Goal: Information Seeking & Learning: Check status

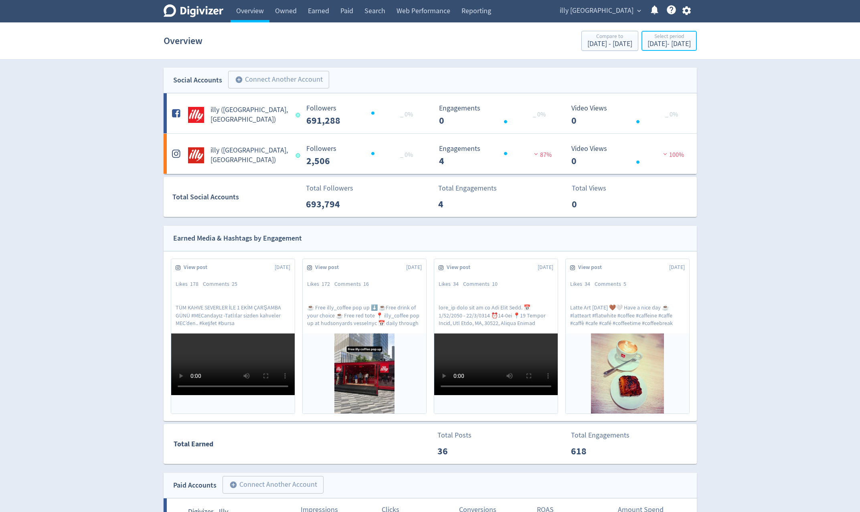
click at [663, 43] on div "[DATE] - [DATE]" at bounding box center [668, 43] width 43 height 7
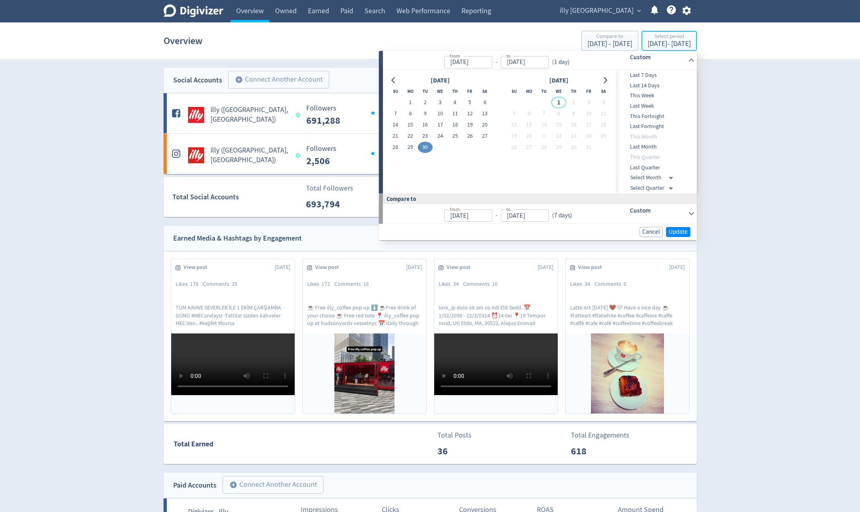
type input "[DATE]"
click at [393, 81] on icon "Go to previous month" at bounding box center [393, 80] width 6 height 6
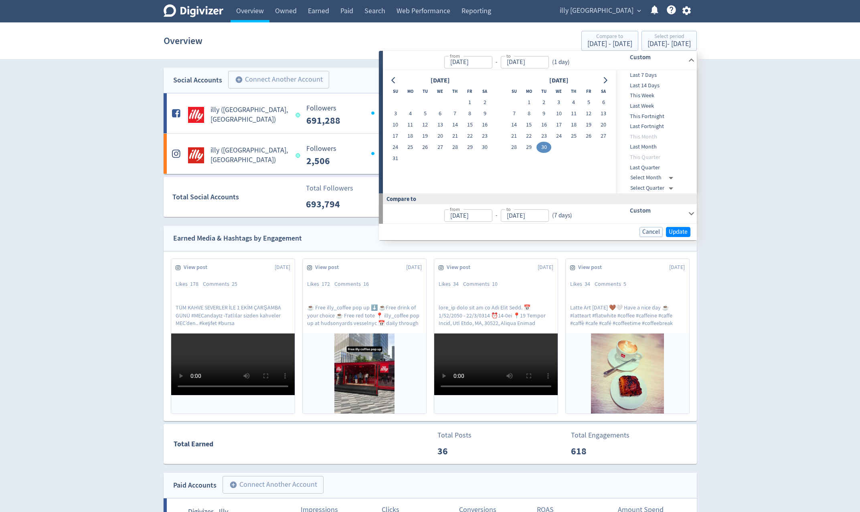
click at [393, 81] on icon "Go to previous month" at bounding box center [393, 80] width 6 height 6
click at [423, 102] on button "1" at bounding box center [425, 102] width 15 height 11
type input "[DATE]"
click at [453, 150] on button "31" at bounding box center [454, 147] width 15 height 11
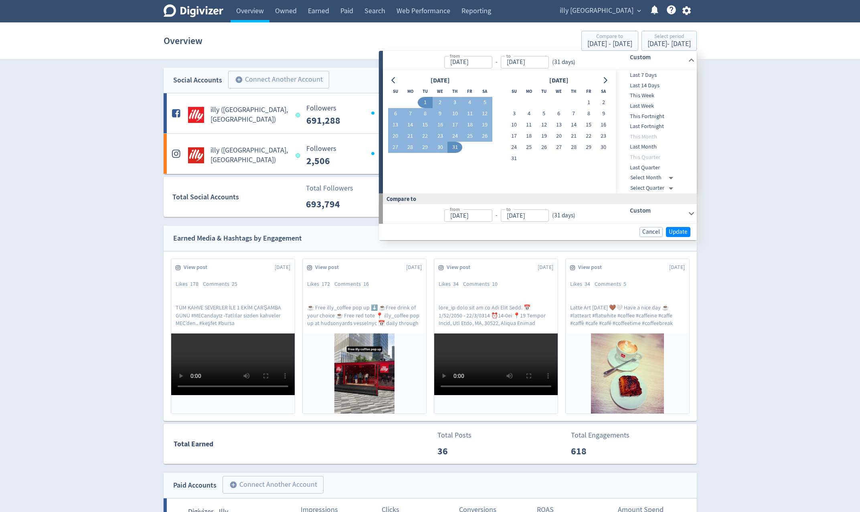
type input "[DATE]"
click at [684, 233] on span "Update" at bounding box center [677, 232] width 19 height 6
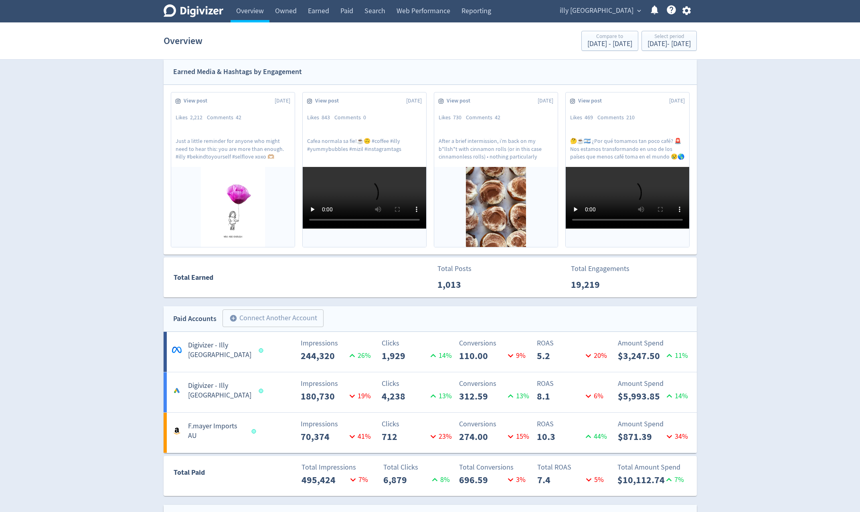
scroll to position [200, 0]
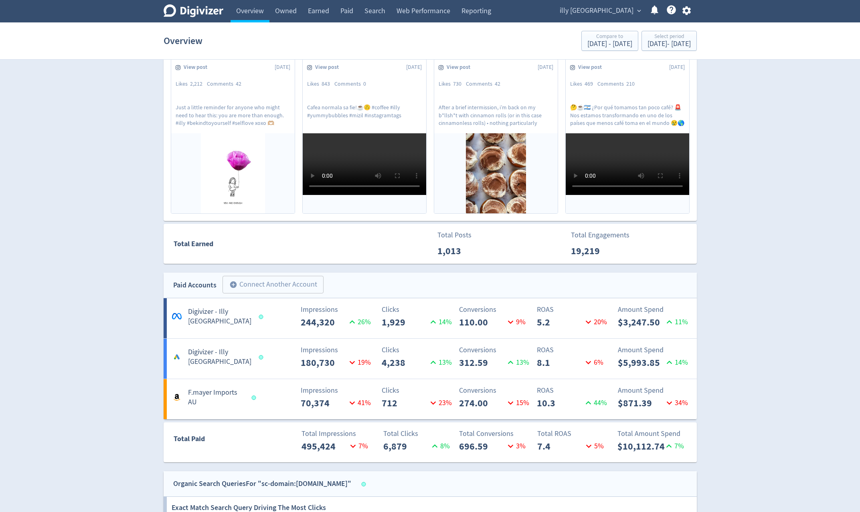
click at [342, 11] on link "Paid" at bounding box center [347, 11] width 24 height 22
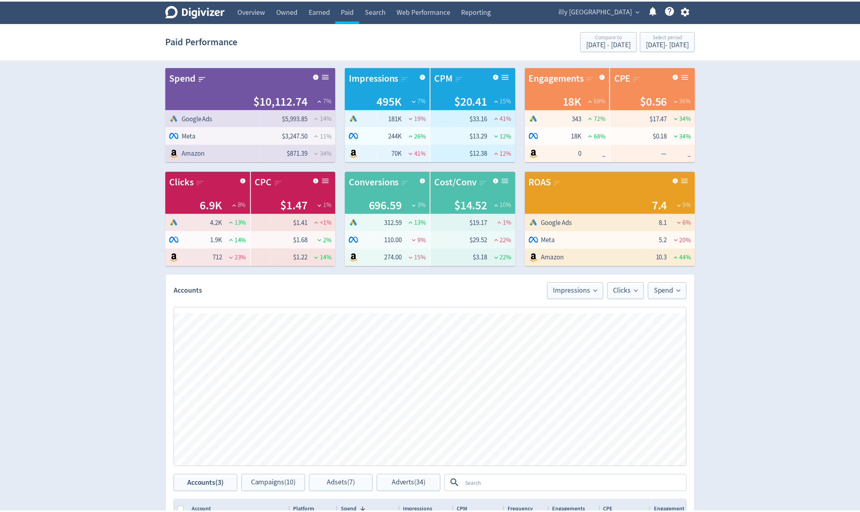
scroll to position [256, 0]
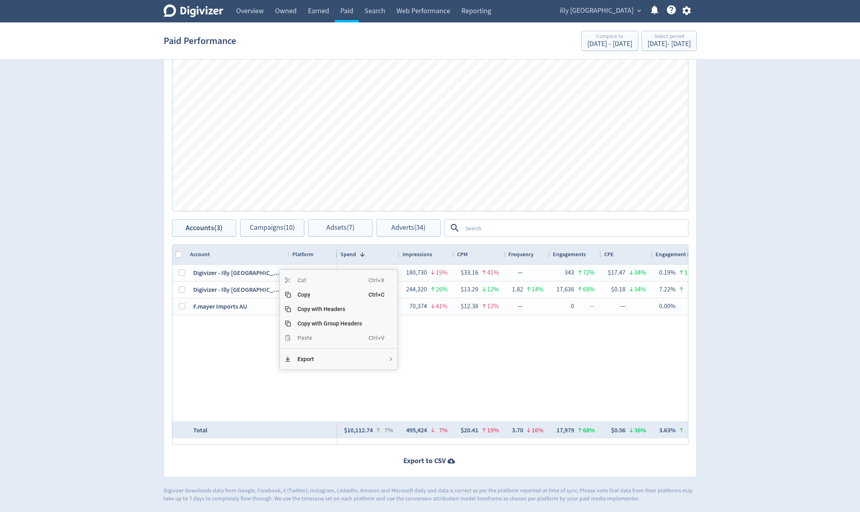
click at [535, 336] on div "$5,993.85 14% 180,730 19% $33.16 41% — 343 72% $17.47 34% 0.19% 113% 118 107% $…" at bounding box center [512, 343] width 351 height 157
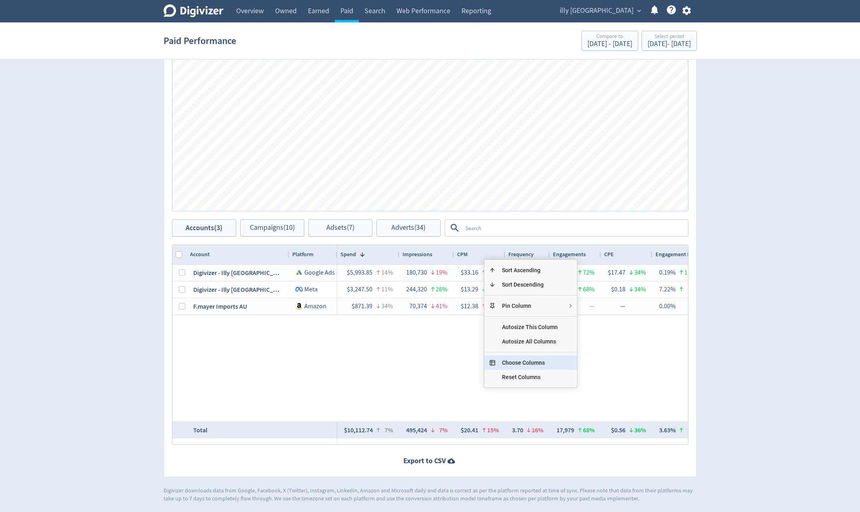
click at [538, 364] on span "Choose Columns" at bounding box center [529, 363] width 69 height 14
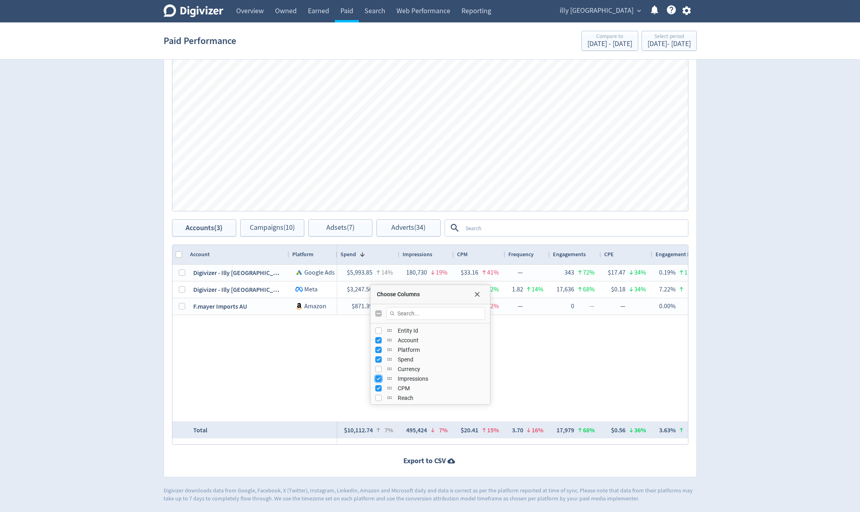
click at [380, 380] on input "Press SPACE to toggle visibility (visible)" at bounding box center [378, 379] width 6 height 6
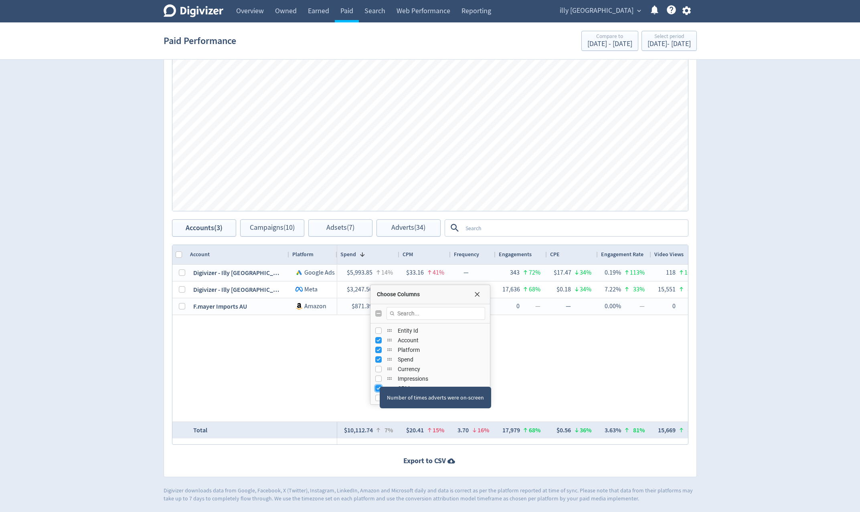
click at [377, 389] on input "Press SPACE to toggle visibility (visible)" at bounding box center [378, 388] width 6 height 6
checkbox input "false"
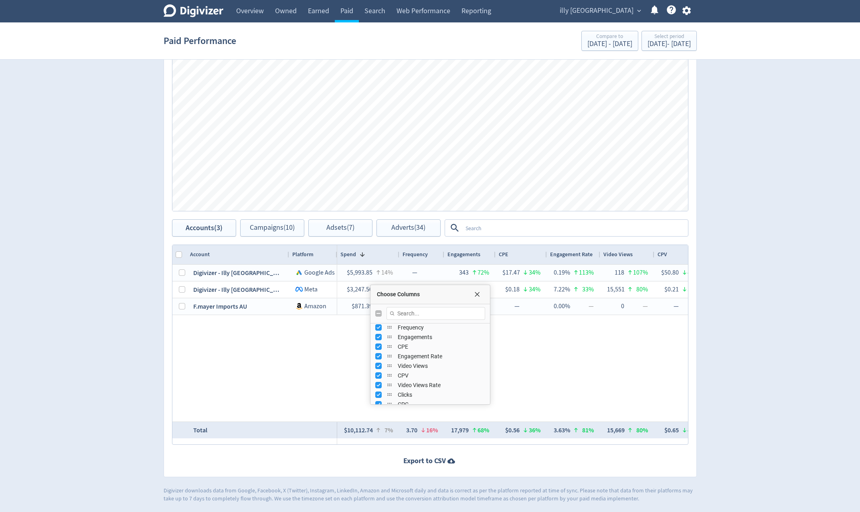
scroll to position [40, 0]
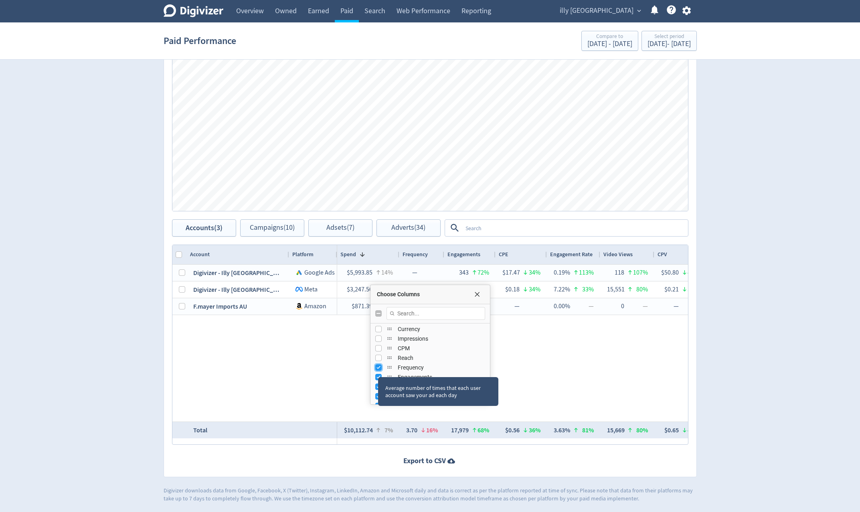
click at [377, 369] on input "Press SPACE to toggle visibility (visible)" at bounding box center [378, 368] width 6 height 6
checkbox input "false"
click at [378, 378] on div "Average number of times that each user account saw your ad each day" at bounding box center [438, 391] width 120 height 29
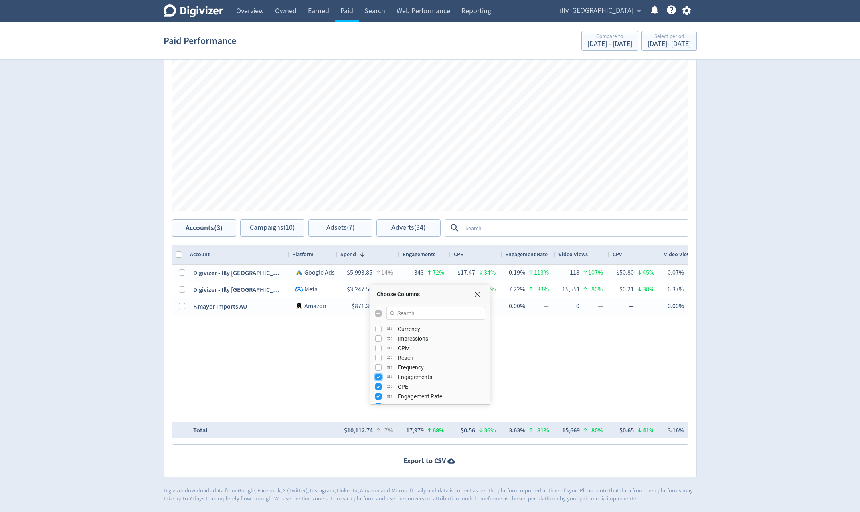
click at [378, 376] on input "Press SPACE to toggle visibility (visible)" at bounding box center [378, 377] width 6 height 6
checkbox input "false"
click at [378, 349] on input "Press SPACE to toggle visibility (visible)" at bounding box center [378, 347] width 6 height 6
checkbox input "false"
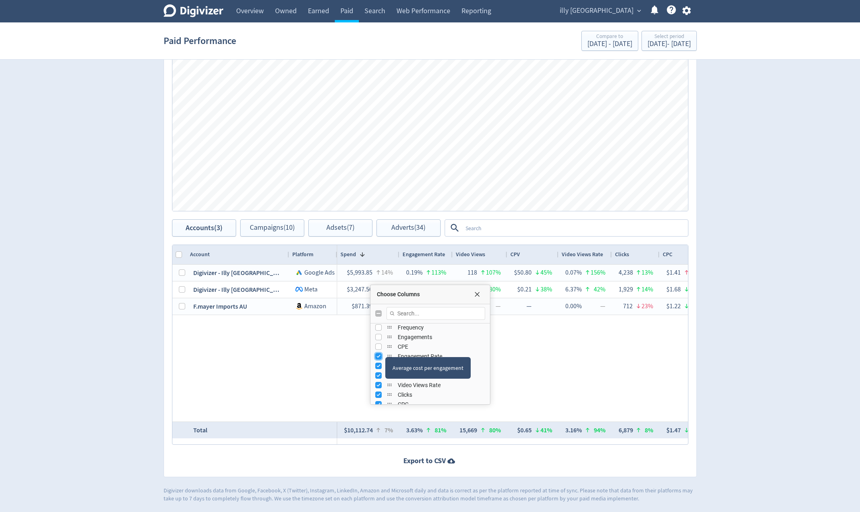
click at [377, 356] on input "Press SPACE to toggle visibility (visible)" at bounding box center [378, 356] width 6 height 6
checkbox input "false"
click at [378, 369] on div "Video Views" at bounding box center [430, 366] width 110 height 10
click at [377, 365] on input "Press SPACE to toggle visibility (visible)" at bounding box center [378, 366] width 6 height 6
checkbox input "false"
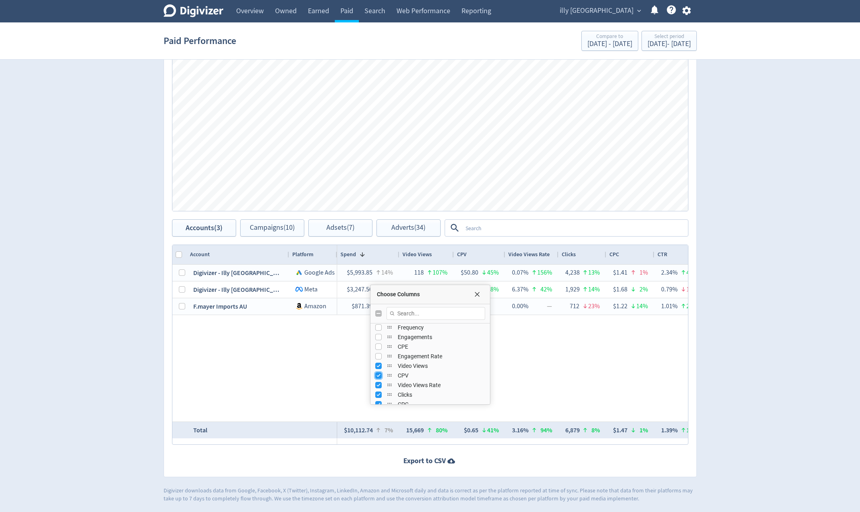
click at [377, 373] on input "Press SPACE to toggle visibility (visible)" at bounding box center [378, 376] width 6 height 6
checkbox input "false"
click at [376, 385] on input "Press SPACE to toggle visibility (visible)" at bounding box center [378, 385] width 6 height 6
checkbox input "false"
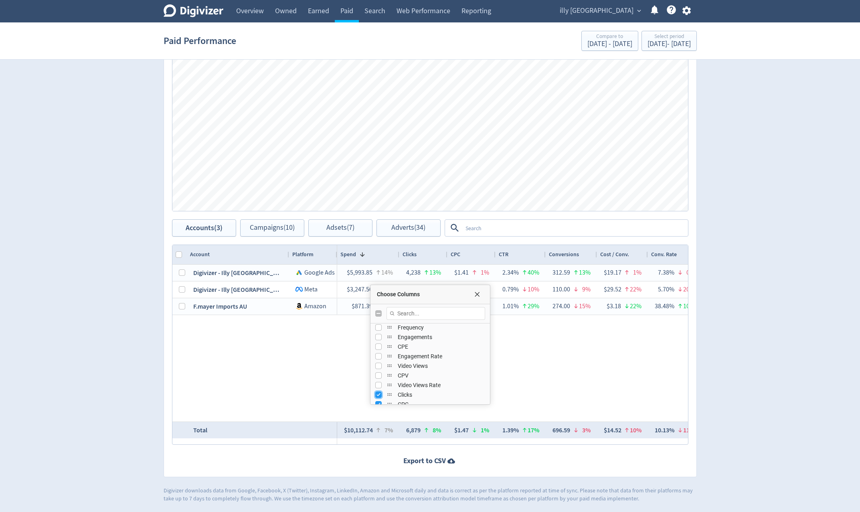
click at [375, 396] on input "Press SPACE to toggle visibility (visible)" at bounding box center [378, 395] width 6 height 6
checkbox input "false"
click at [379, 365] on input "Press SPACE to toggle visibility (visible)" at bounding box center [378, 364] width 6 height 6
checkbox input "false"
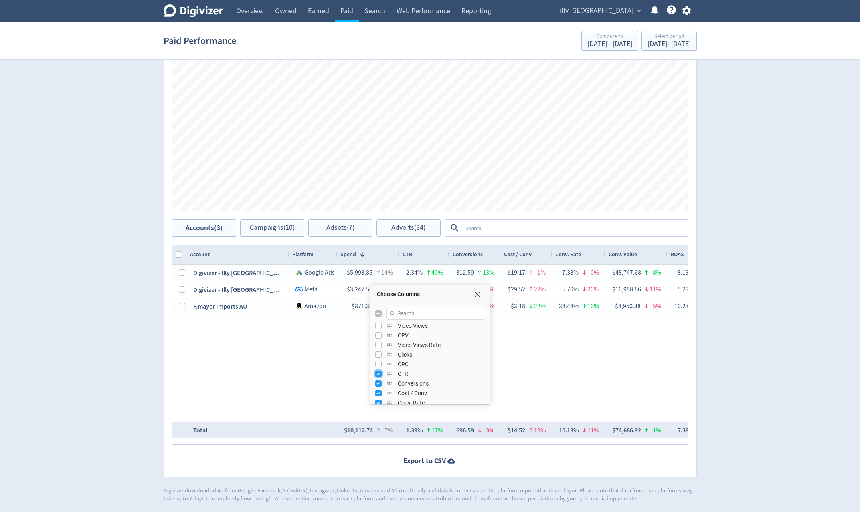
click at [380, 374] on input "Press SPACE to toggle visibility (visible)" at bounding box center [378, 374] width 6 height 6
checkbox input "false"
click at [378, 384] on input "Press SPACE to toggle visibility (visible)" at bounding box center [378, 384] width 6 height 6
click at [377, 382] on input "Press SPACE to toggle visibility (hidden)" at bounding box center [378, 384] width 6 height 6
checkbox input "true"
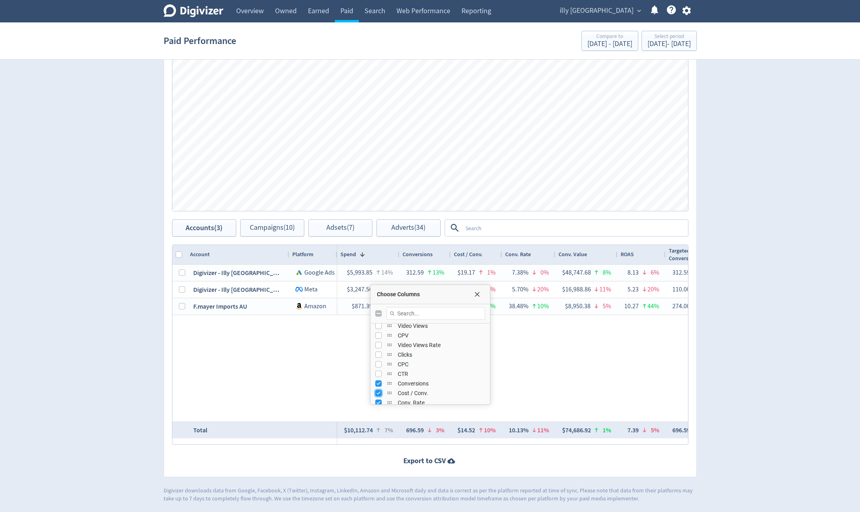
click at [378, 395] on input "Press SPACE to toggle visibility (visible)" at bounding box center [378, 393] width 6 height 6
checkbox input "false"
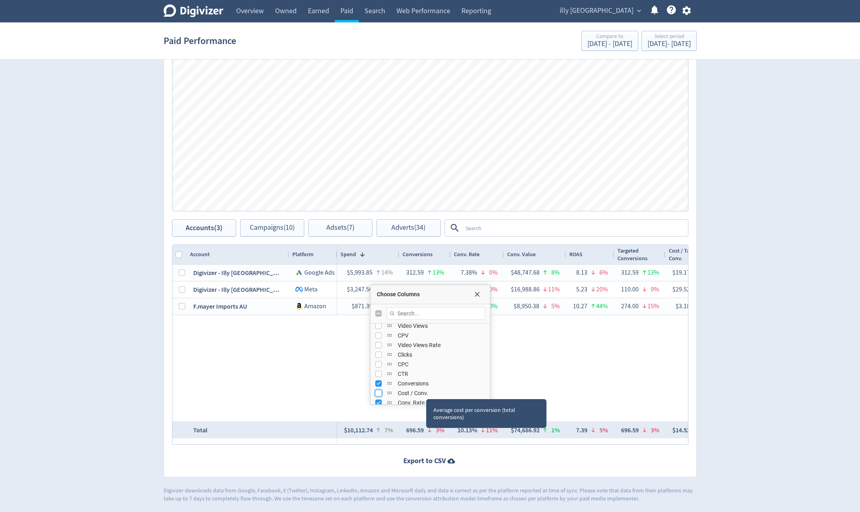
scroll to position [160, 0]
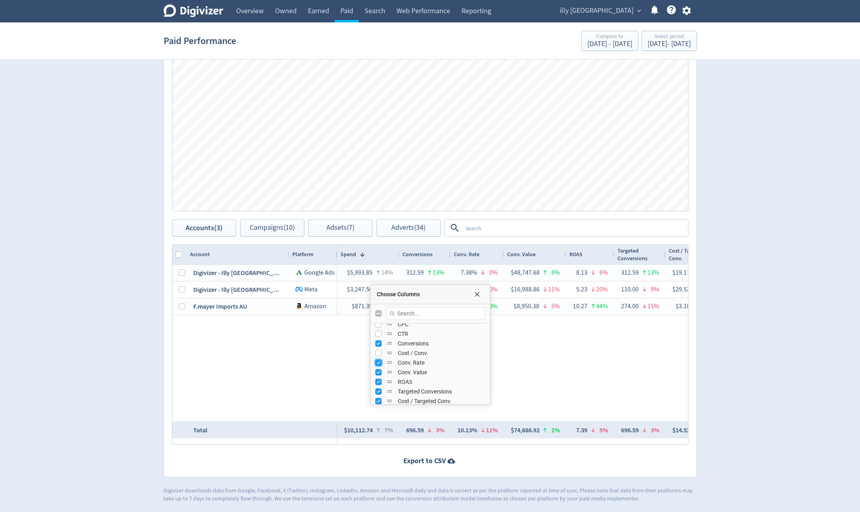
click at [378, 365] on input "Press SPACE to toggle visibility (visible)" at bounding box center [378, 363] width 6 height 6
checkbox input "false"
click at [377, 373] on input "Press SPACE to toggle visibility (visible)" at bounding box center [378, 372] width 6 height 6
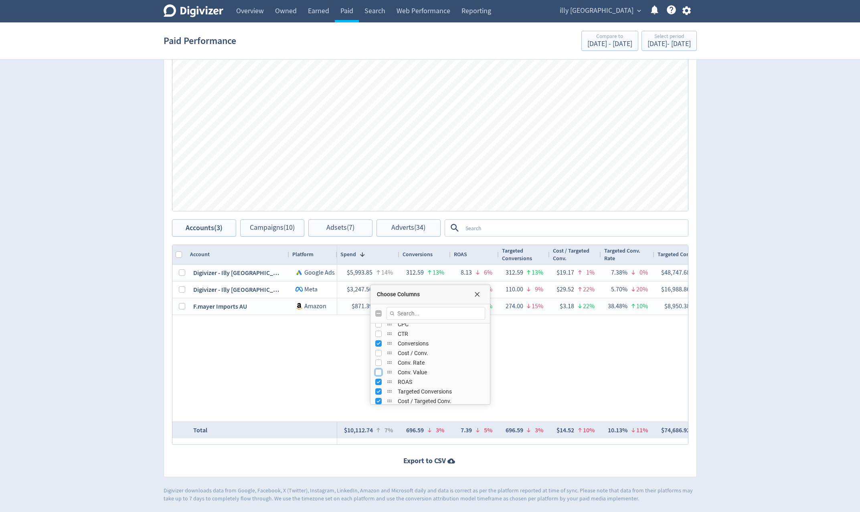
click at [379, 373] on input "Press SPACE to toggle visibility (hidden)" at bounding box center [378, 372] width 6 height 6
checkbox input "true"
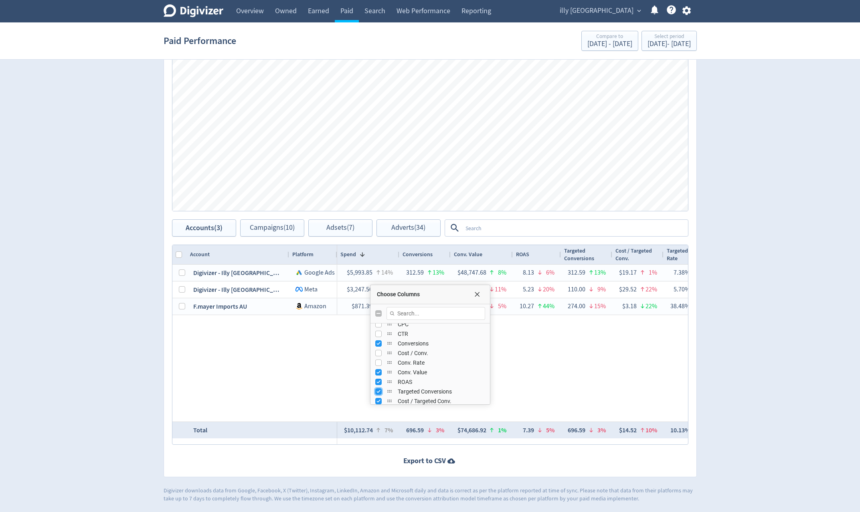
click at [379, 392] on input "Press SPACE to toggle visibility (visible)" at bounding box center [378, 392] width 6 height 6
checkbox input "false"
click at [377, 402] on input "Press SPACE to toggle visibility (visible)" at bounding box center [378, 401] width 6 height 6
checkbox input "false"
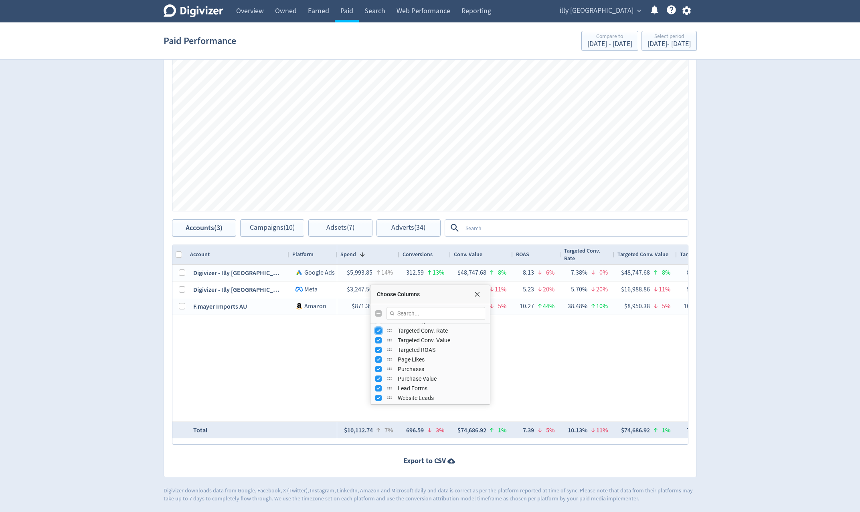
click at [379, 334] on input "Press SPACE to toggle visibility (visible)" at bounding box center [378, 331] width 6 height 6
checkbox input "false"
click at [377, 343] on input "Press SPACE to toggle visibility (visible)" at bounding box center [378, 340] width 6 height 6
checkbox input "false"
click at [379, 352] on input "Press SPACE to toggle visibility (visible)" at bounding box center [378, 350] width 6 height 6
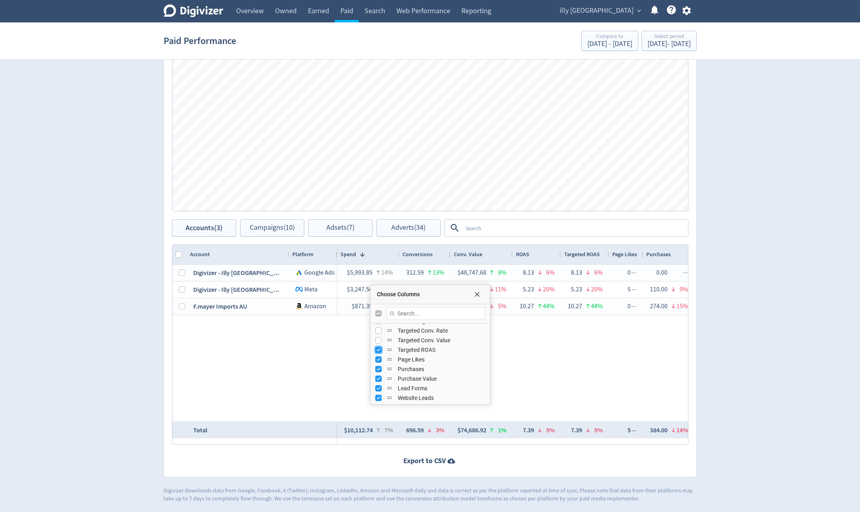
checkbox input "false"
click at [379, 358] on input "Press SPACE to toggle visibility (visible)" at bounding box center [378, 360] width 6 height 6
checkbox input "false"
click at [380, 367] on input "Press SPACE to toggle visibility (visible)" at bounding box center [378, 369] width 6 height 6
checkbox input "false"
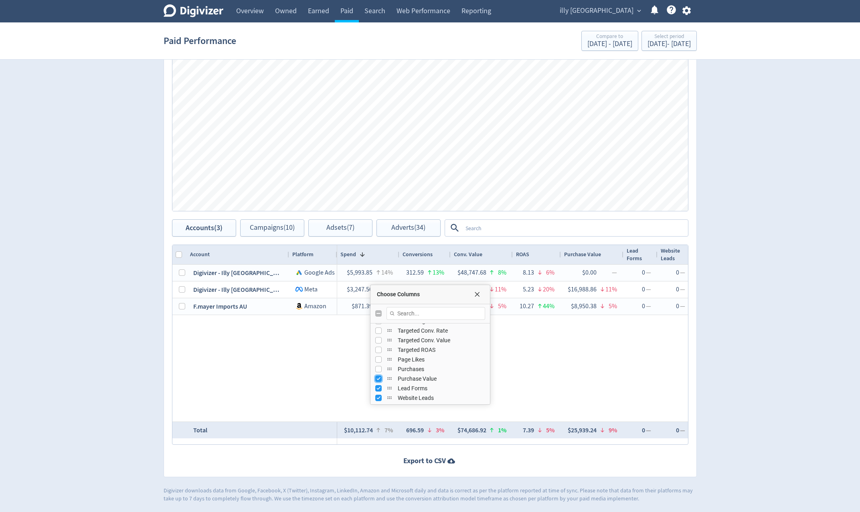
click at [380, 377] on input "Press SPACE to toggle visibility (visible)" at bounding box center [378, 379] width 6 height 6
checkbox input "false"
click at [379, 386] on input "Press SPACE to toggle visibility (visible)" at bounding box center [378, 388] width 6 height 6
checkbox input "false"
click at [376, 397] on input "Press SPACE to toggle visibility (visible)" at bounding box center [378, 398] width 6 height 6
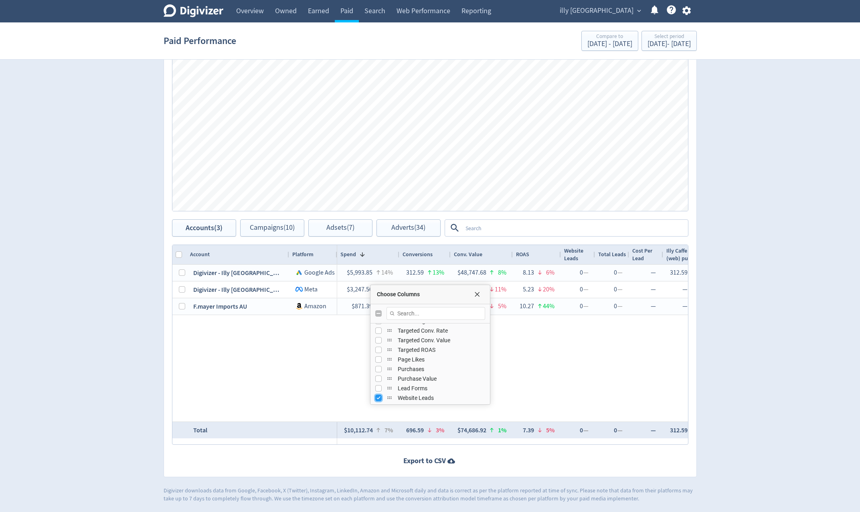
checkbox input "false"
click at [375, 368] on input "Press SPACE to toggle visibility (visible)" at bounding box center [378, 368] width 6 height 6
checkbox input "false"
drag, startPoint x: 379, startPoint y: 378, endPoint x: 378, endPoint y: 385, distance: 6.9
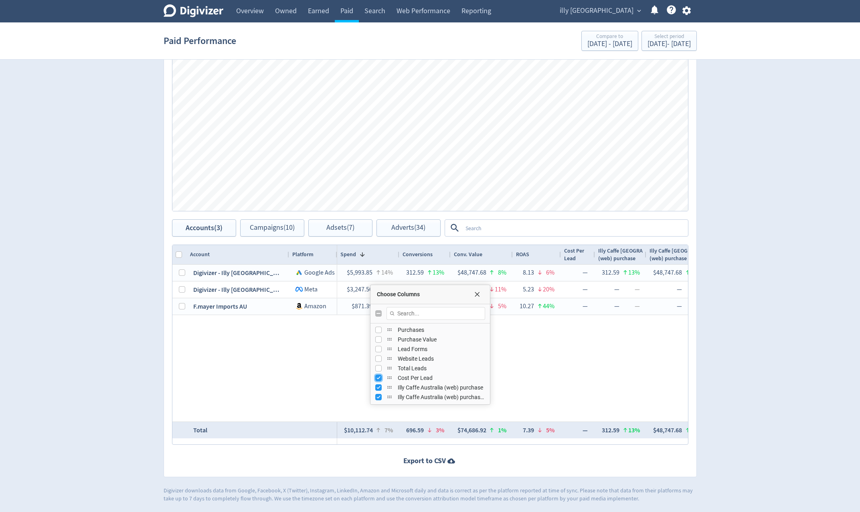
click at [380, 379] on input "Press SPACE to toggle visibility (visible)" at bounding box center [378, 378] width 6 height 6
checkbox input "false"
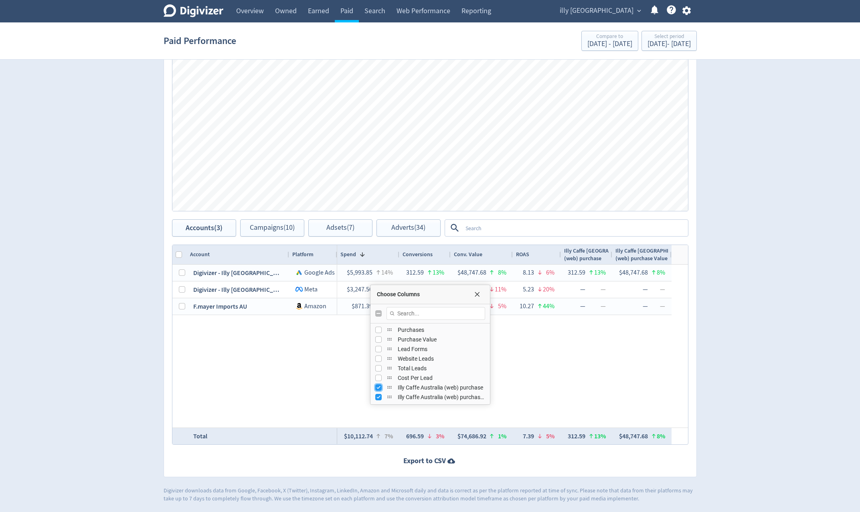
click at [376, 389] on input "Press SPACE to toggle visibility (visible)" at bounding box center [378, 388] width 6 height 6
checkbox input "false"
click at [378, 397] on input "Press SPACE to toggle visibility (visible)" at bounding box center [378, 397] width 6 height 6
checkbox input "false"
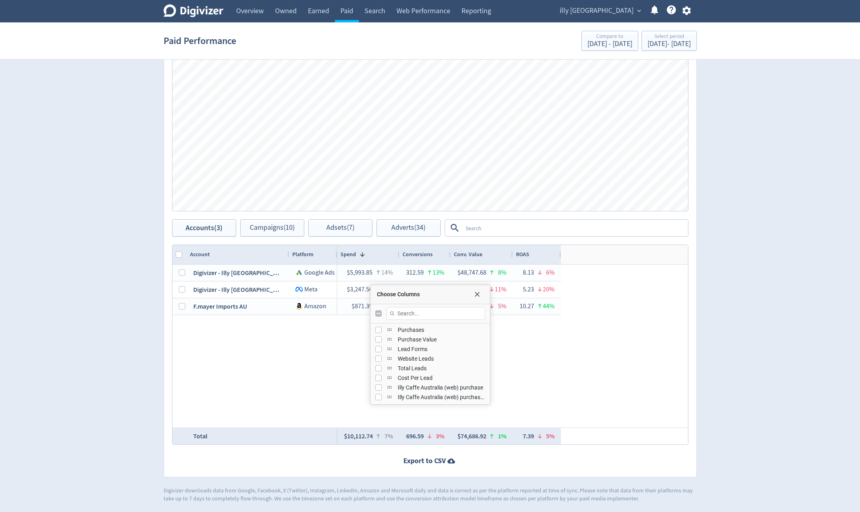
click at [610, 384] on div "$5,993.85 14% 312.59 13% $48,747.68 8% 8.13 6% $3,247.50 11% 110.00 9% $16,988.…" at bounding box center [512, 346] width 351 height 163
click at [477, 296] on span "Choose Columns" at bounding box center [477, 294] width 6 height 6
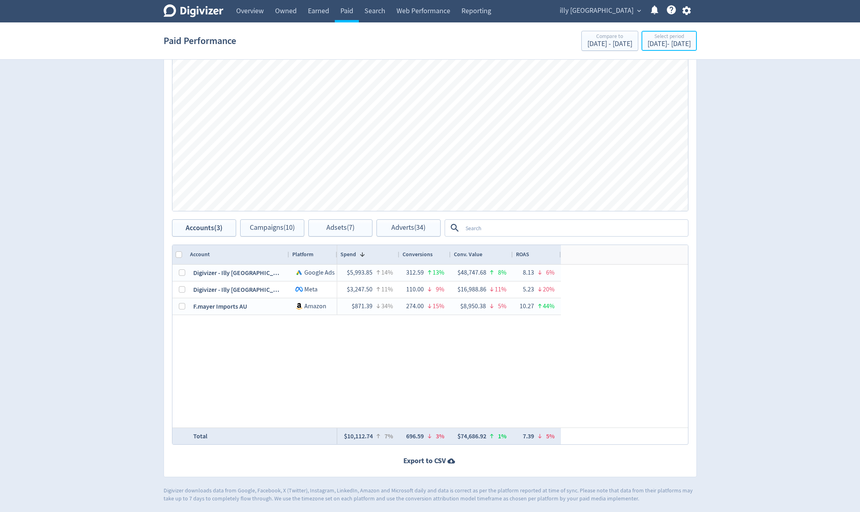
click at [677, 42] on div "[DATE] - [DATE]" at bounding box center [668, 43] width 43 height 7
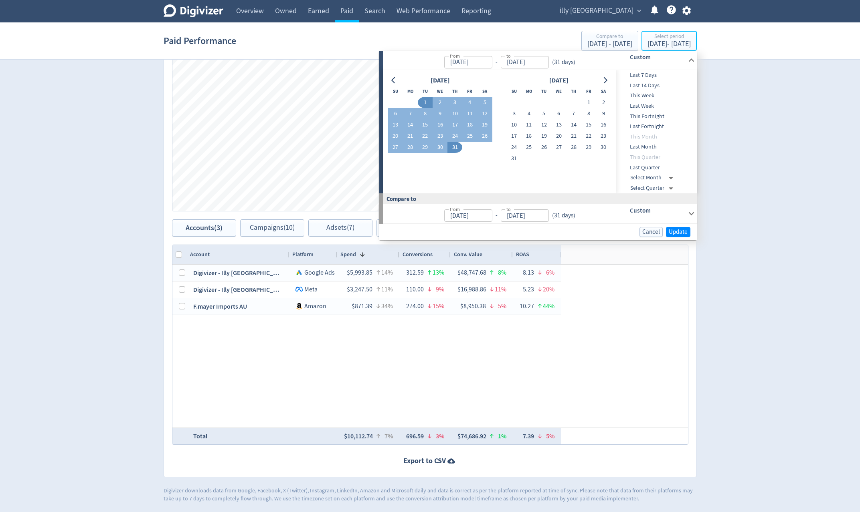
type input "[DATE]"
drag, startPoint x: 466, startPoint y: 103, endPoint x: 466, endPoint y: 109, distance: 5.6
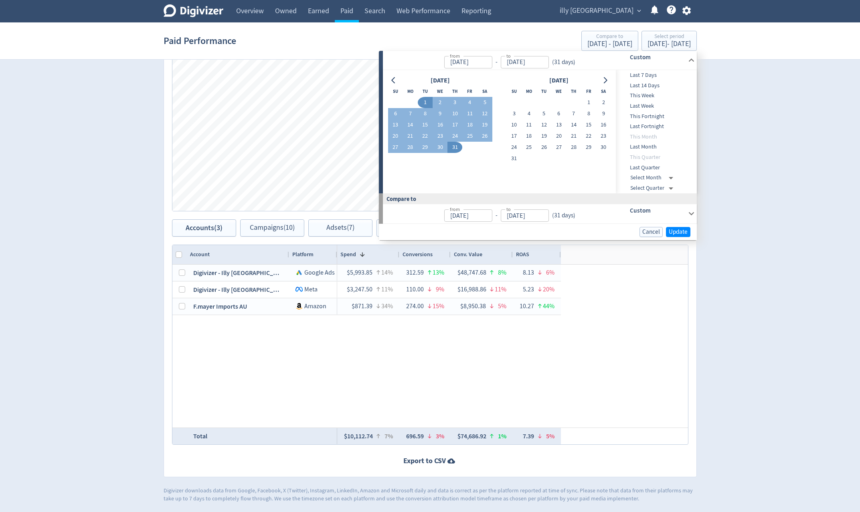
click at [466, 103] on button "4" at bounding box center [469, 102] width 15 height 11
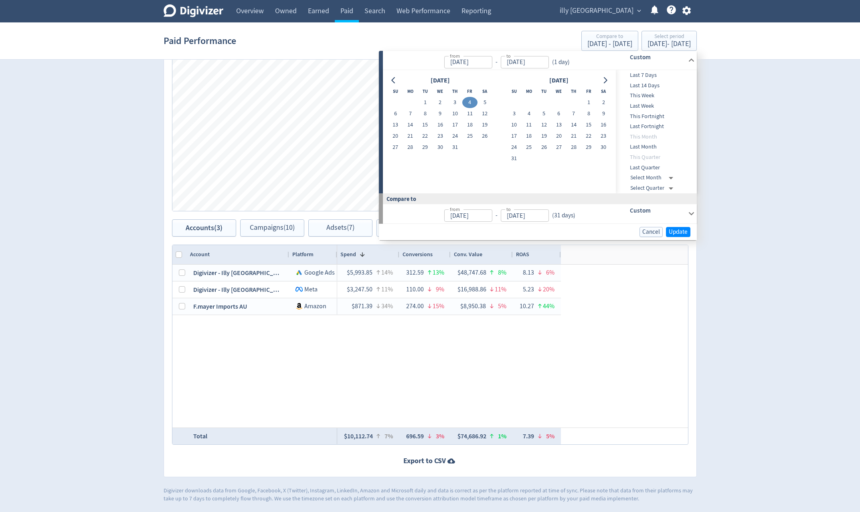
type input "[DATE]"
drag, startPoint x: 457, startPoint y: 143, endPoint x: 711, endPoint y: 226, distance: 267.4
click at [458, 143] on button "31" at bounding box center [454, 147] width 15 height 11
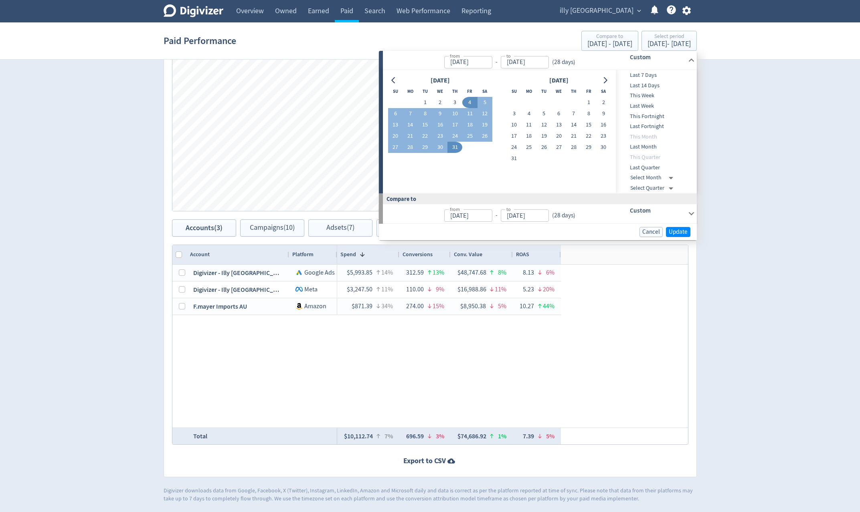
type input "[DATE]"
click at [692, 230] on div "Cancel Update" at bounding box center [538, 232] width 318 height 16
drag, startPoint x: 686, startPoint y: 232, endPoint x: 703, endPoint y: 242, distance: 20.7
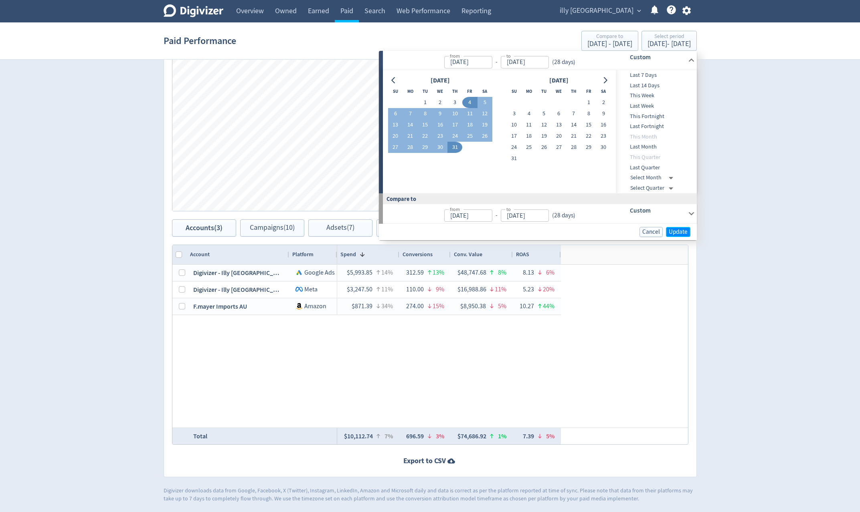
click at [686, 232] on span "Update" at bounding box center [677, 232] width 19 height 6
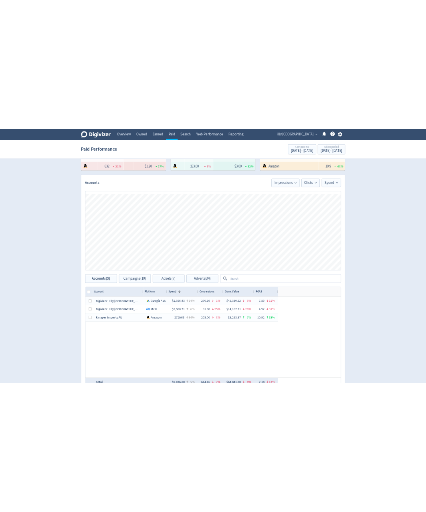
scroll to position [256, 0]
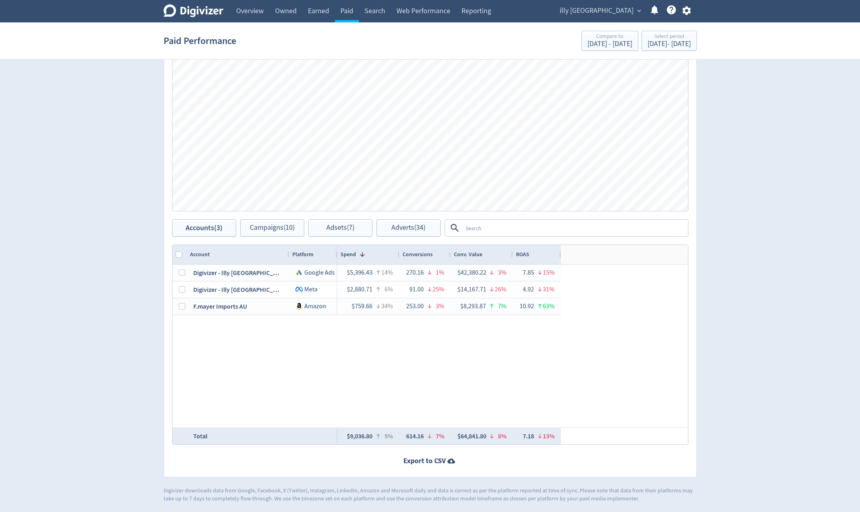
drag, startPoint x: 597, startPoint y: 368, endPoint x: 795, endPoint y: 371, distance: 197.6
click at [795, 371] on div "Digivizer Logo [PERSON_NAME] Logo Overview Owned Earned Paid Search Web Perform…" at bounding box center [430, 123] width 860 height 759
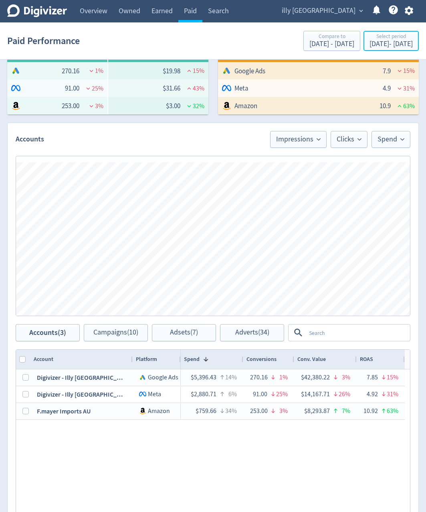
click at [370, 47] on div "[DATE] - [DATE]" at bounding box center [390, 43] width 43 height 7
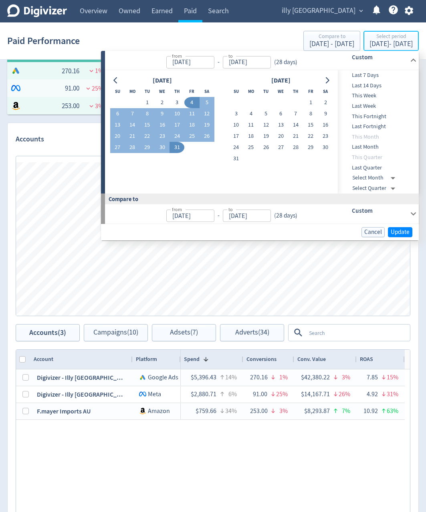
type input "[DATE]"
click at [239, 160] on button "31" at bounding box center [236, 158] width 15 height 11
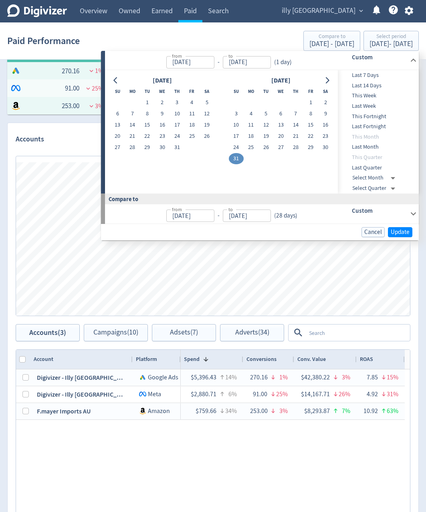
type input "[DATE]"
click at [115, 79] on icon "Go to previous month" at bounding box center [116, 80] width 6 height 6
click at [115, 80] on icon "Go to previous month" at bounding box center [115, 80] width 4 height 6
click at [115, 81] on icon "Go to previous month" at bounding box center [115, 80] width 4 height 6
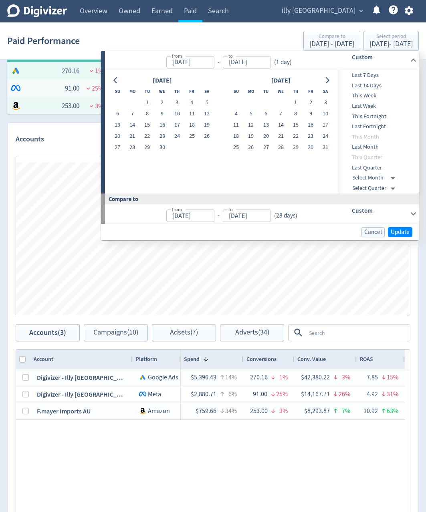
click at [115, 82] on icon "Go to previous month" at bounding box center [116, 80] width 6 height 6
click at [116, 82] on icon "Go to previous month" at bounding box center [116, 80] width 6 height 6
click at [119, 80] on icon "Go to previous month" at bounding box center [116, 80] width 6 height 6
click at [162, 104] on button "1" at bounding box center [162, 102] width 15 height 11
type input "[DATE]"
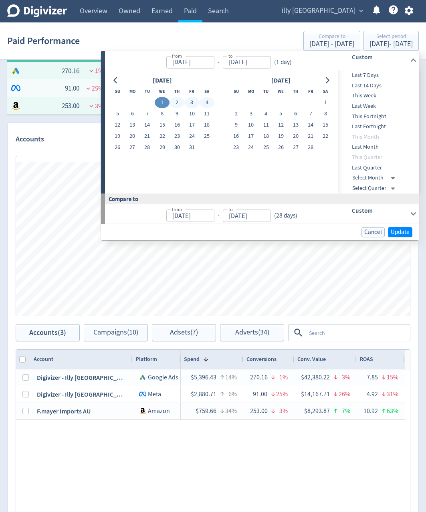
click at [335, 80] on div "[DATE] Su Mo Tu We Th Fr Sa 1 2 3 4 5 6 7 8 9 10 11 12 13 14 15 16 17 18 19 20 …" at bounding box center [221, 131] width 233 height 123
click at [329, 81] on icon "Go to next month" at bounding box center [327, 80] width 6 height 6
click at [331, 81] on button "Go to next month" at bounding box center [327, 80] width 12 height 11
click at [329, 81] on icon "Go to next month" at bounding box center [327, 80] width 6 height 6
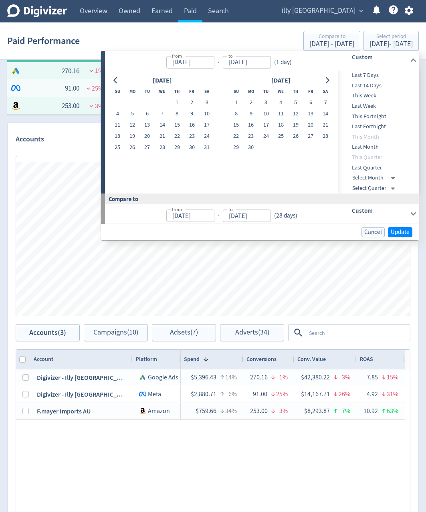
click at [329, 81] on icon "Go to next month" at bounding box center [327, 80] width 6 height 6
click at [332, 79] on button "Go to next month" at bounding box center [327, 80] width 12 height 11
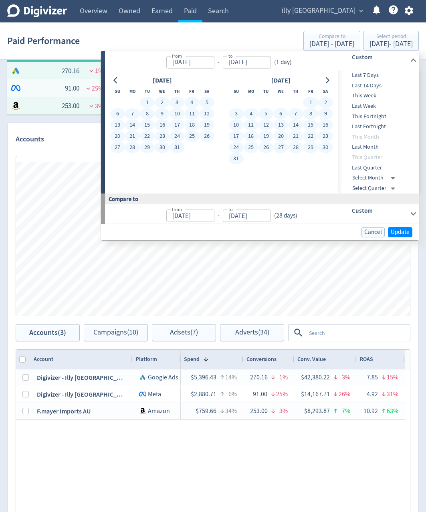
click at [236, 158] on button "31" at bounding box center [236, 158] width 15 height 11
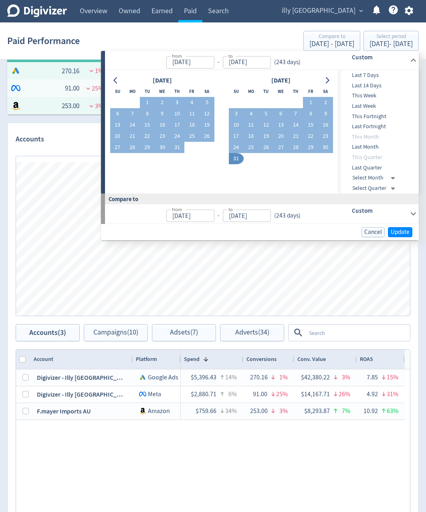
type input "[DATE]"
click at [406, 235] on span "Update" at bounding box center [400, 232] width 19 height 6
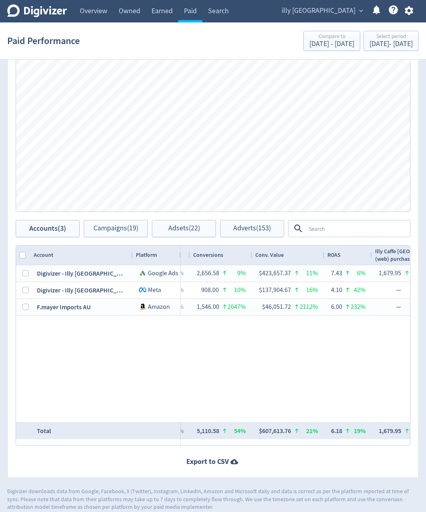
scroll to position [0, 0]
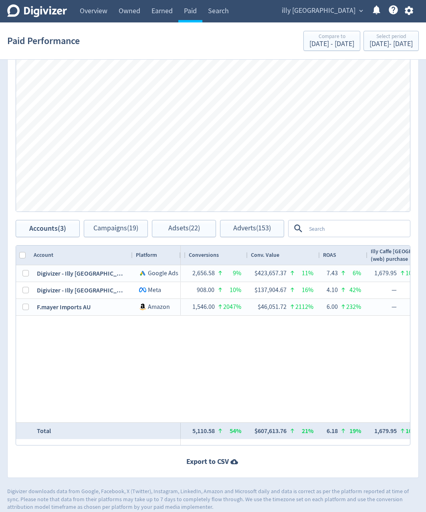
click at [319, 230] on textarea at bounding box center [357, 228] width 103 height 15
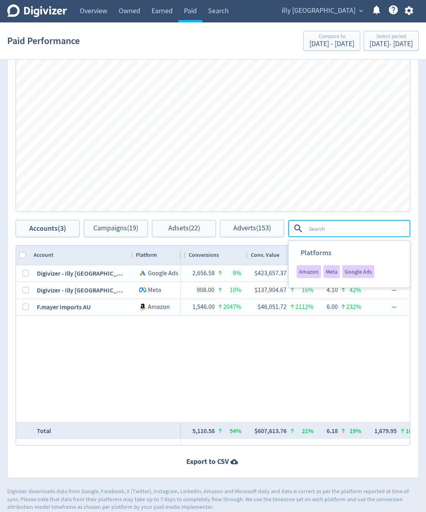
click at [356, 273] on span "Google Ads" at bounding box center [358, 272] width 27 height 6
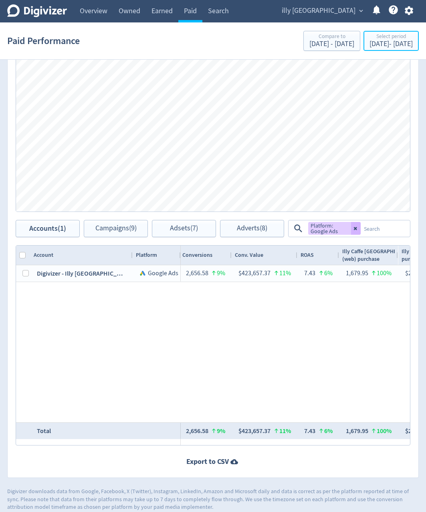
click at [391, 44] on div "[DATE] - [DATE]" at bounding box center [390, 43] width 43 height 7
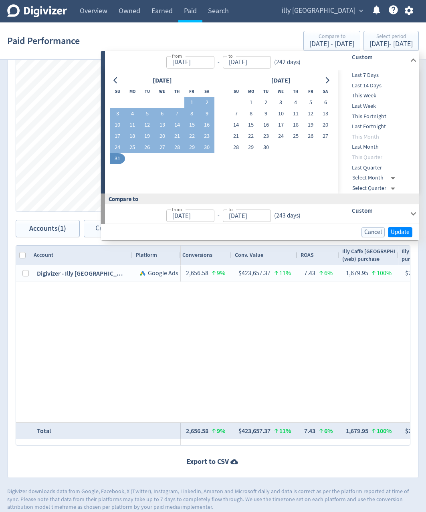
click at [116, 81] on icon "Go to previous month" at bounding box center [116, 80] width 6 height 6
click at [116, 83] on icon "Go to previous month" at bounding box center [115, 80] width 4 height 6
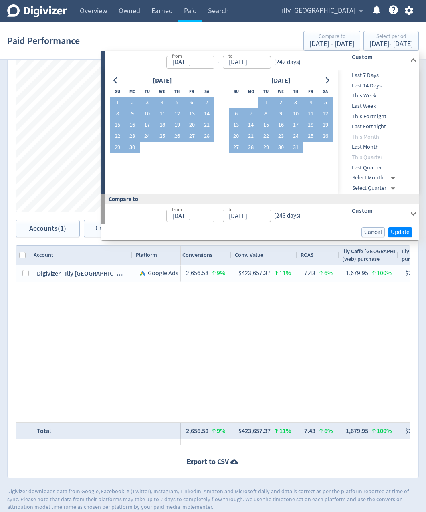
click at [116, 83] on icon "Go to previous month" at bounding box center [115, 80] width 4 height 6
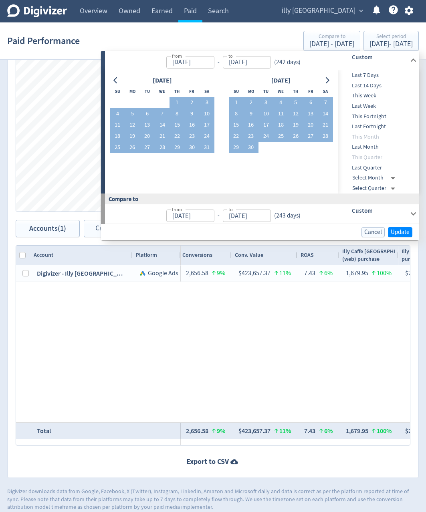
click at [116, 83] on icon "Go to previous month" at bounding box center [115, 80] width 4 height 6
click at [119, 82] on button "Go to previous month" at bounding box center [116, 80] width 12 height 11
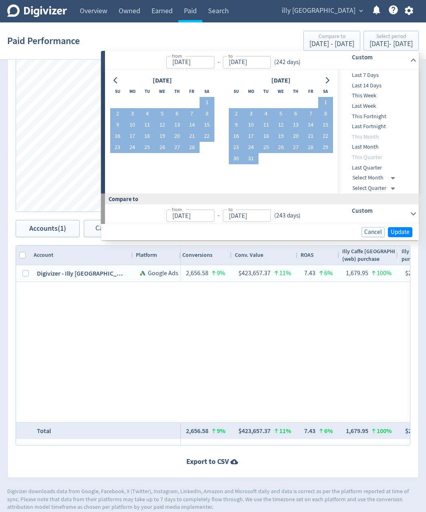
click at [111, 81] on button "Go to previous month" at bounding box center [116, 80] width 12 height 11
click at [161, 102] on button "1" at bounding box center [162, 102] width 15 height 11
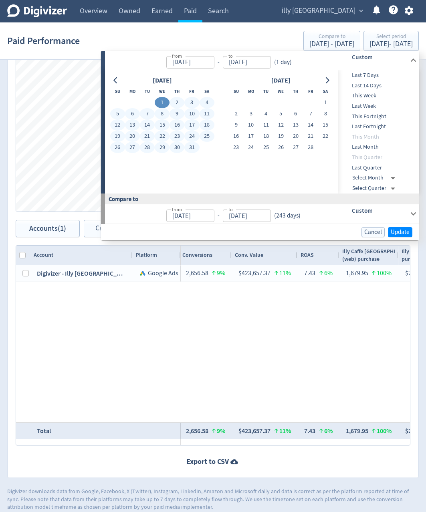
click at [194, 150] on button "31" at bounding box center [191, 147] width 15 height 11
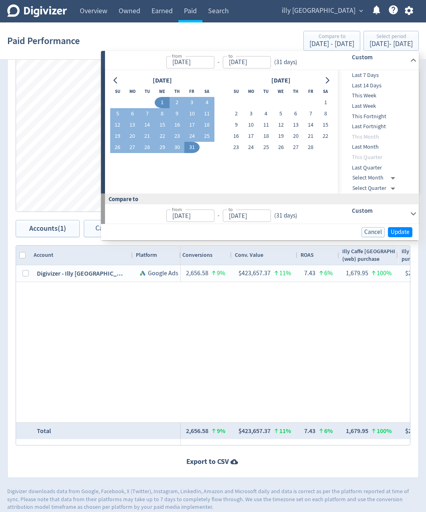
type input "[DATE]"
click at [390, 233] on button "Update" at bounding box center [400, 232] width 24 height 10
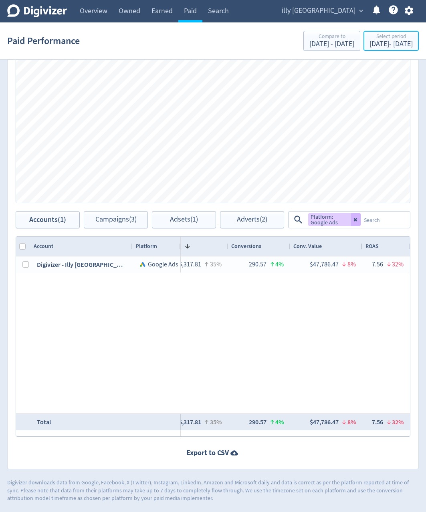
click at [369, 39] on div "Select period" at bounding box center [390, 37] width 43 height 7
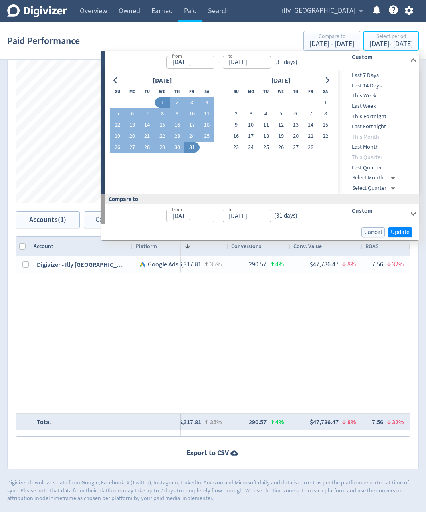
type input "[DATE]"
drag, startPoint x: 324, startPoint y: 103, endPoint x: 308, endPoint y: 122, distance: 24.7
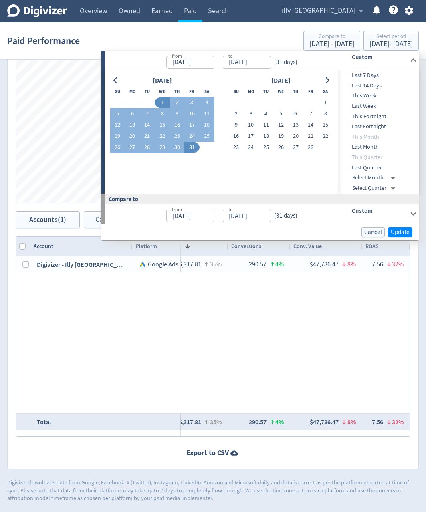
click at [325, 104] on button "1" at bounding box center [325, 102] width 15 height 11
type input "[DATE]"
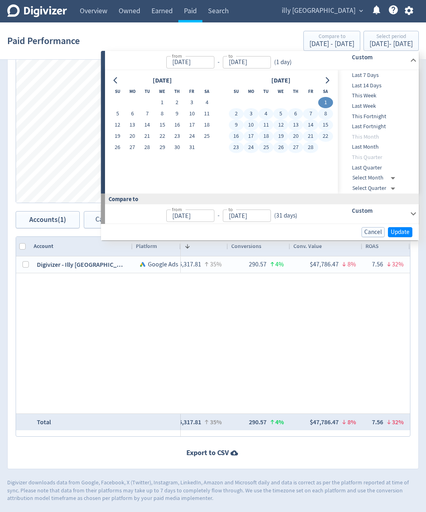
click at [309, 148] on button "28" at bounding box center [310, 147] width 15 height 11
type input "[DATE]"
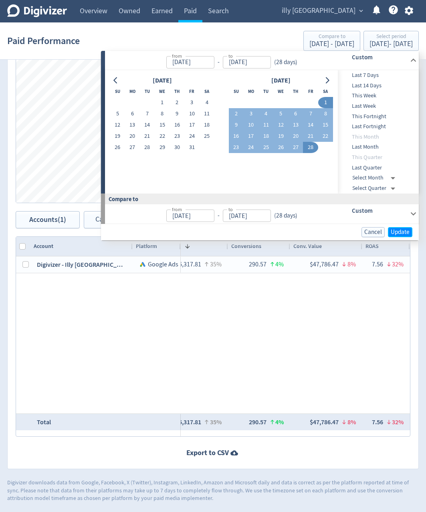
click at [401, 235] on span "Update" at bounding box center [400, 232] width 19 height 6
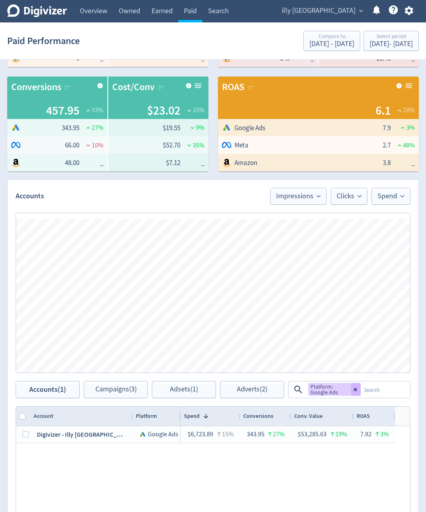
scroll to position [200, 0]
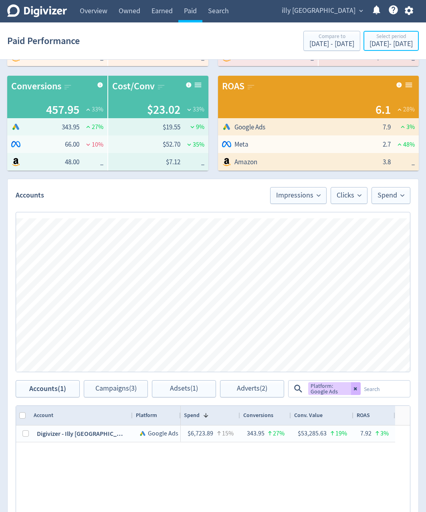
click at [386, 45] on div "[DATE] - [DATE]" at bounding box center [390, 43] width 43 height 7
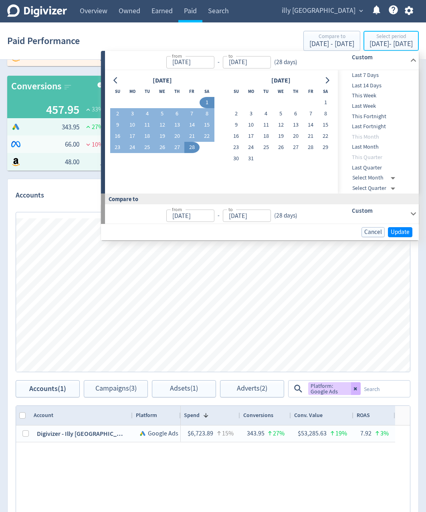
type input "[DATE]"
click at [330, 102] on button "1" at bounding box center [325, 102] width 15 height 11
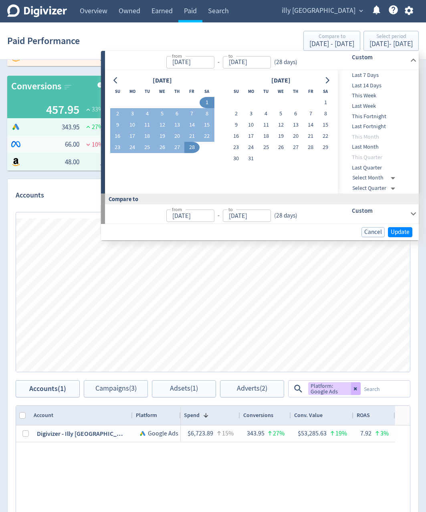
type input "[DATE]"
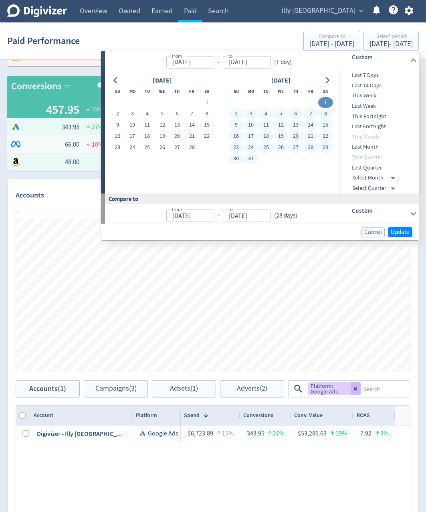
click at [254, 161] on button "31" at bounding box center [251, 158] width 15 height 11
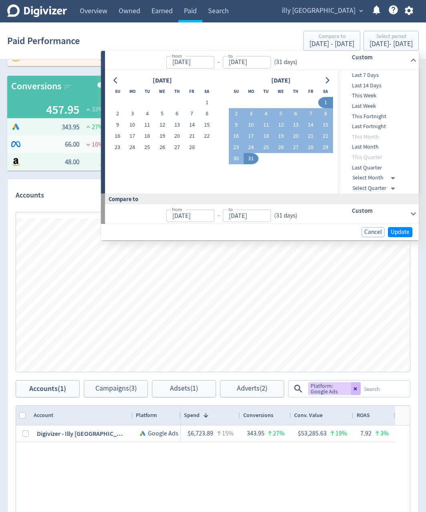
type input "[DATE]"
click at [406, 235] on span "Update" at bounding box center [400, 232] width 19 height 6
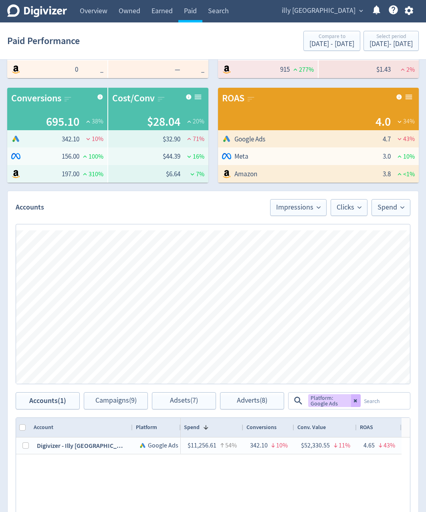
scroll to position [321, 0]
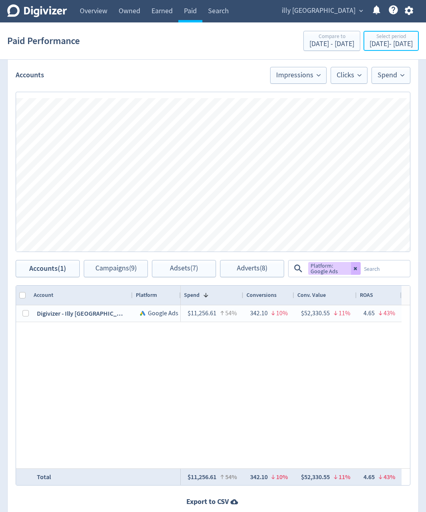
click at [397, 47] on div "[DATE] - [DATE]" at bounding box center [390, 43] width 43 height 7
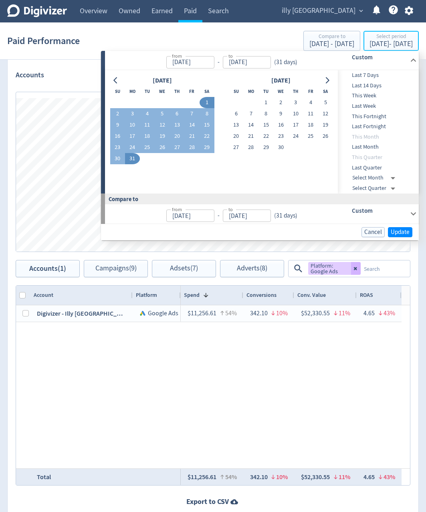
type input "[DATE]"
drag, startPoint x: 262, startPoint y: 102, endPoint x: 262, endPoint y: 109, distance: 6.8
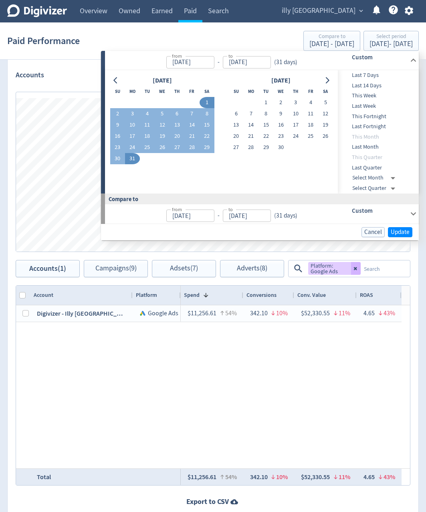
click at [262, 102] on button "1" at bounding box center [265, 102] width 15 height 11
type input "[DATE]"
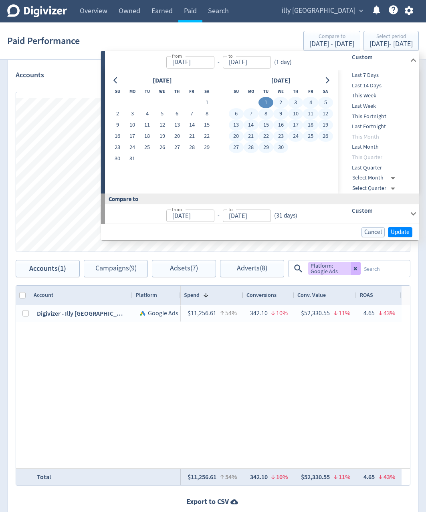
click at [285, 150] on button "30" at bounding box center [280, 147] width 15 height 11
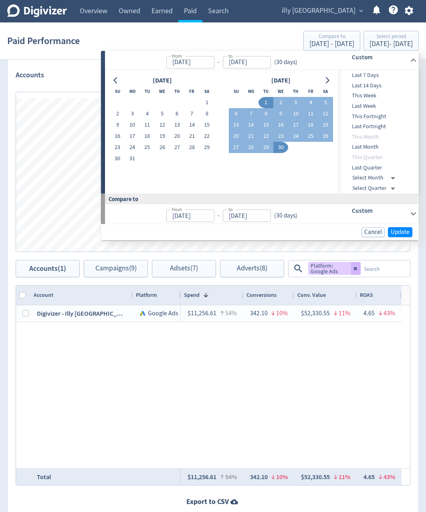
type input "[DATE]"
click at [402, 232] on span "Update" at bounding box center [400, 232] width 19 height 6
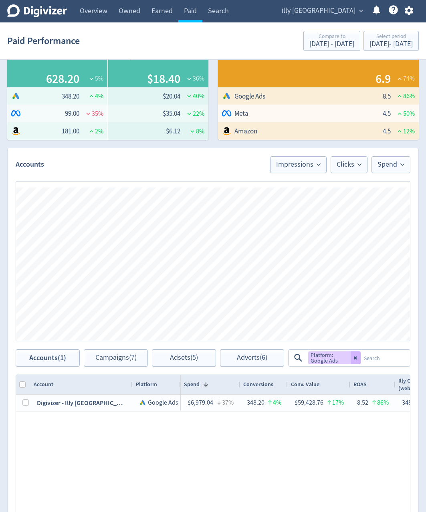
scroll to position [240, 0]
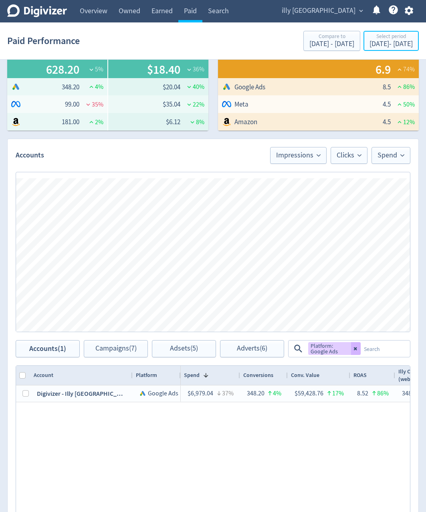
click at [373, 43] on div "[DATE] - [DATE]" at bounding box center [390, 43] width 43 height 7
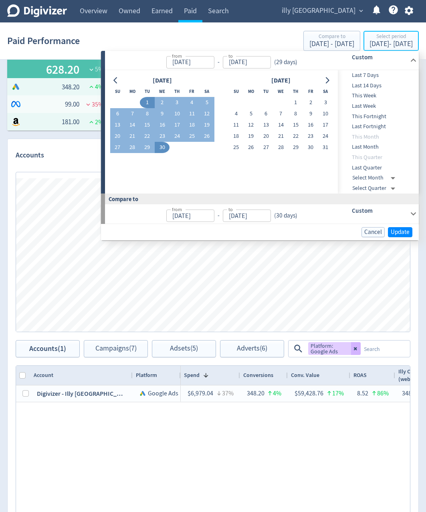
type input "[DATE]"
drag, startPoint x: 297, startPoint y: 101, endPoint x: 300, endPoint y: 115, distance: 14.5
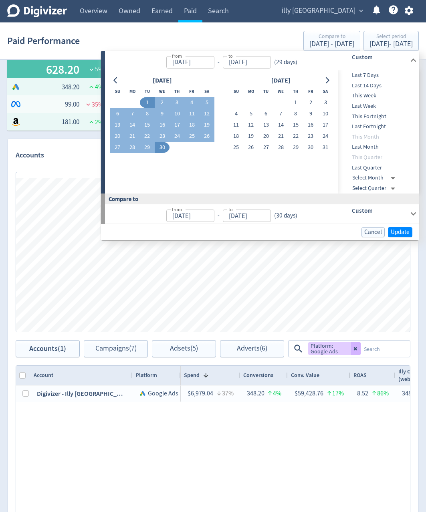
click at [297, 102] on button "1" at bounding box center [295, 102] width 15 height 11
type input "[DATE]"
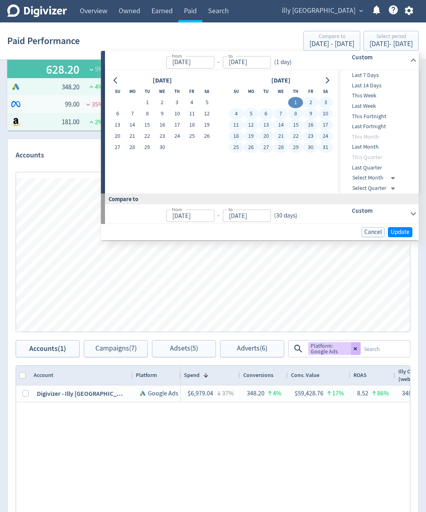
click at [328, 147] on button "31" at bounding box center [325, 147] width 15 height 11
type input "[DATE]"
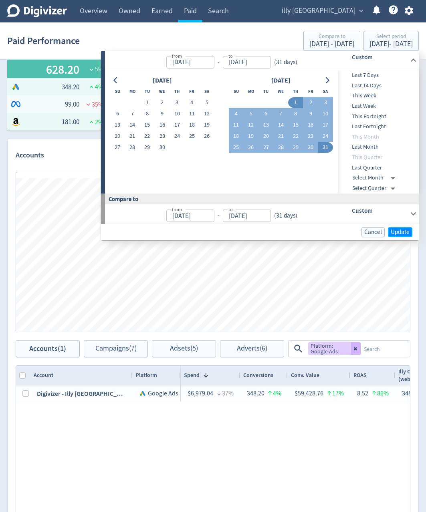
click at [402, 230] on span "Update" at bounding box center [400, 232] width 19 height 6
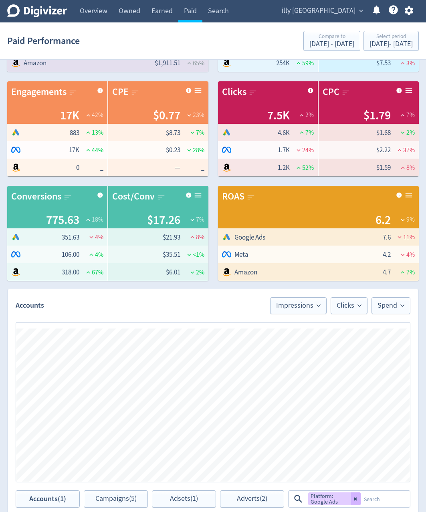
scroll to position [200, 0]
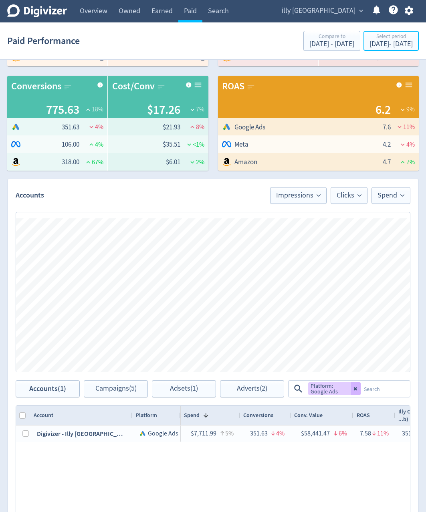
click at [393, 49] on div "Select period [DATE] - [DATE]" at bounding box center [391, 41] width 50 height 16
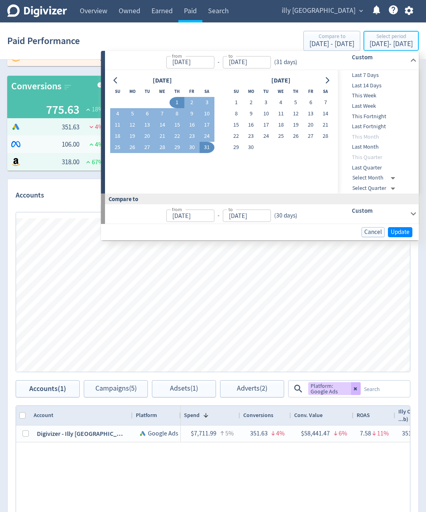
type input "[DATE]"
click at [119, 81] on button "Go to previous month" at bounding box center [116, 80] width 12 height 11
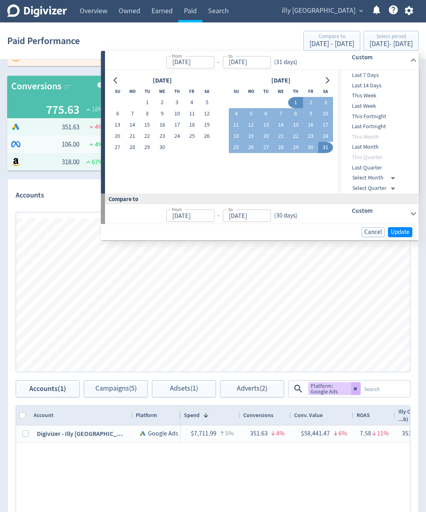
click at [146, 103] on button "1" at bounding box center [147, 102] width 15 height 11
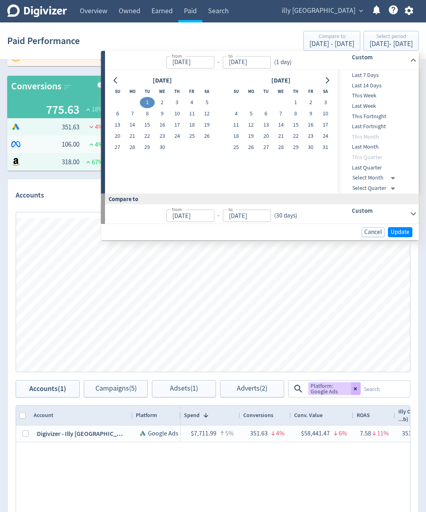
type input "[DATE]"
click at [165, 145] on button "30" at bounding box center [162, 147] width 15 height 11
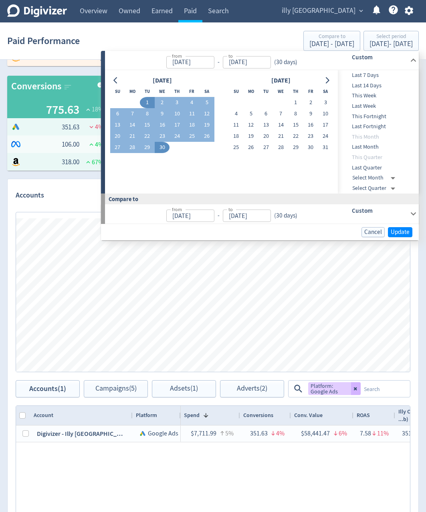
type input "[DATE]"
click at [408, 235] on span "Update" at bounding box center [400, 232] width 19 height 6
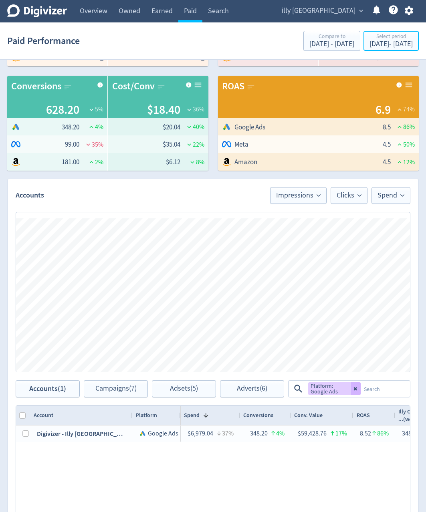
click at [390, 43] on div "[DATE] - [DATE]" at bounding box center [390, 43] width 43 height 7
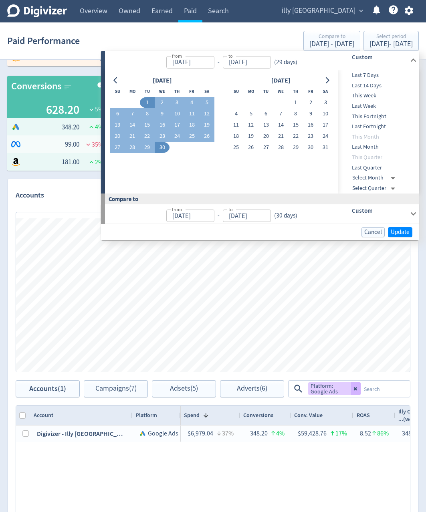
click at [328, 83] on icon "Go to next month" at bounding box center [327, 80] width 6 height 6
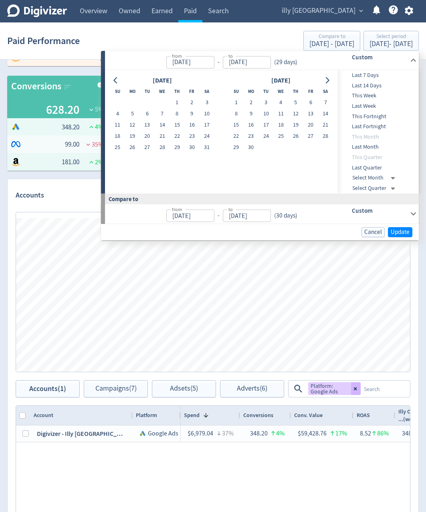
click at [233, 104] on button "1" at bounding box center [236, 102] width 15 height 11
type input "[DATE]"
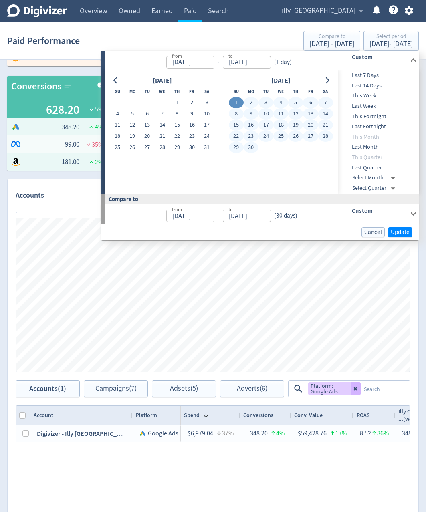
click at [253, 151] on button "30" at bounding box center [251, 147] width 15 height 11
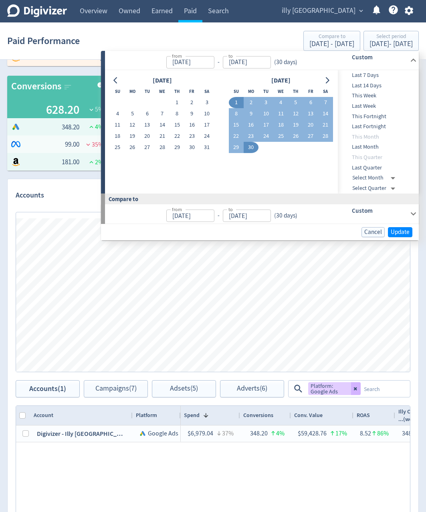
type input "[DATE]"
click at [405, 232] on span "Update" at bounding box center [400, 232] width 19 height 6
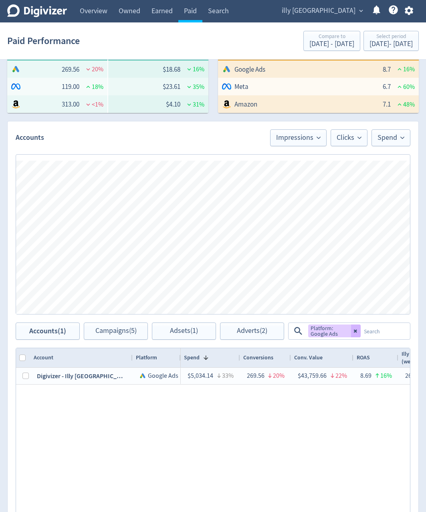
scroll to position [280, 0]
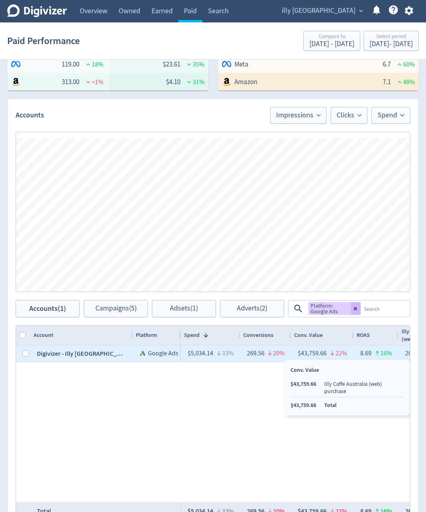
drag, startPoint x: 326, startPoint y: 355, endPoint x: 307, endPoint y: 354, distance: 19.3
click at [307, 354] on div "$43,759.66 22%" at bounding box center [322, 354] width 50 height 16
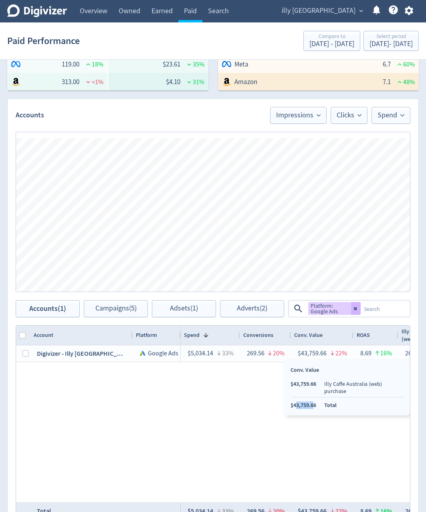
drag, startPoint x: 315, startPoint y: 399, endPoint x: 303, endPoint y: 401, distance: 12.1
click at [296, 402] on li "$43,759.66" at bounding box center [304, 406] width 26 height 8
drag, startPoint x: 319, startPoint y: 399, endPoint x: 297, endPoint y: 404, distance: 21.7
click at [295, 402] on div "Conv. Value $43,759.66 Illy Caffe Australia (web) purchase $43,759.66 Total" at bounding box center [347, 388] width 126 height 56
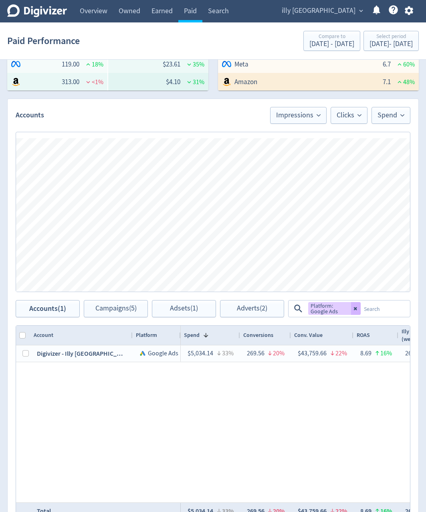
copy li "43,759.66"
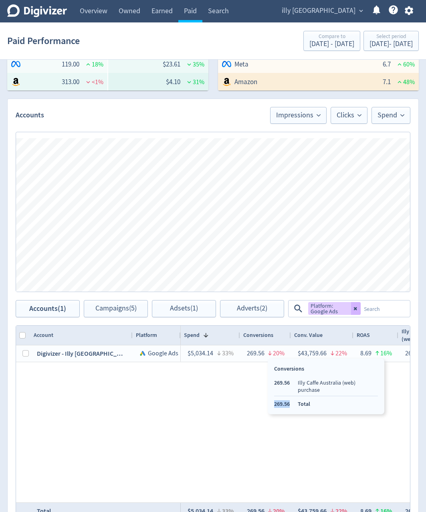
drag, startPoint x: 292, startPoint y: 396, endPoint x: 273, endPoint y: 397, distance: 18.8
click at [273, 397] on div "Conversions 269.56 Illy Caffe Australia (web) purchase 269.56 Total" at bounding box center [326, 387] width 117 height 56
copy li "269.56"
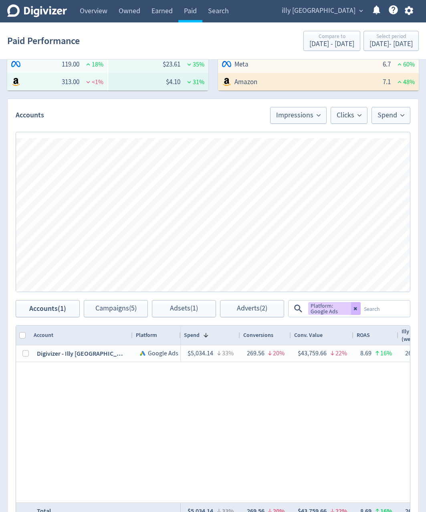
click at [360, 313] on button at bounding box center [356, 308] width 10 height 13
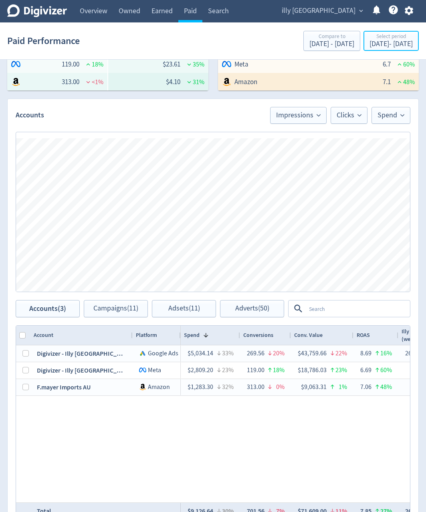
click at [377, 39] on div "Select period" at bounding box center [390, 37] width 43 height 7
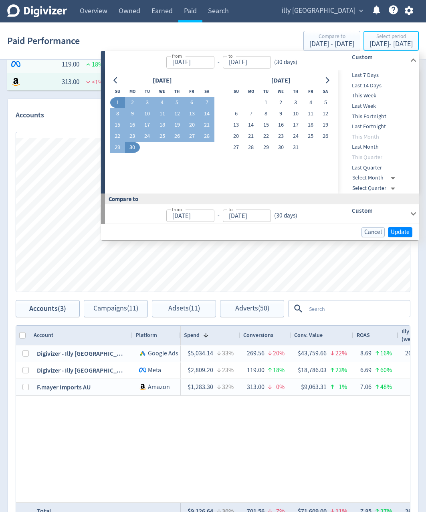
type input "[DATE]"
click at [266, 100] on button "1" at bounding box center [265, 102] width 15 height 11
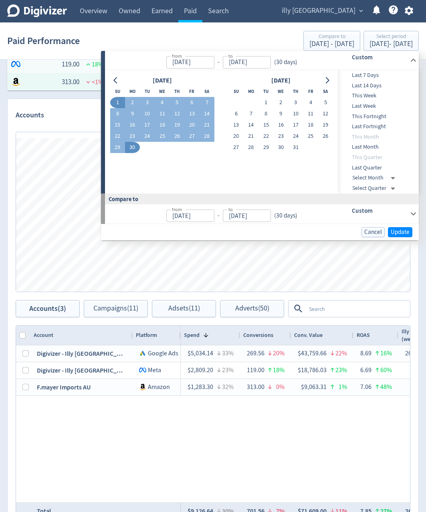
type input "[DATE]"
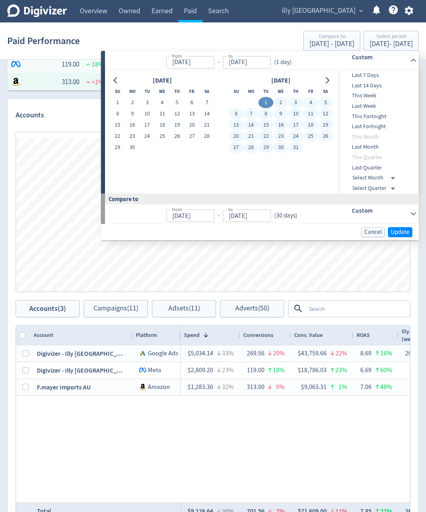
click at [300, 150] on button "31" at bounding box center [295, 147] width 15 height 11
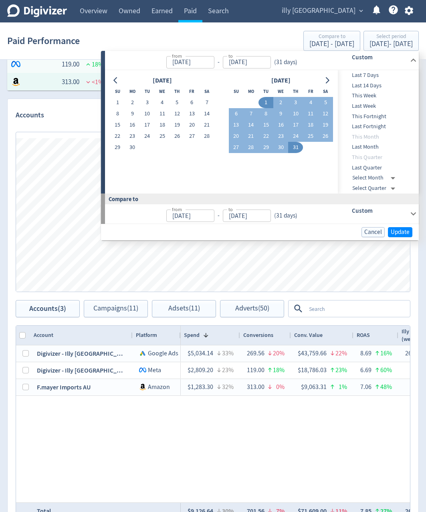
type input "[DATE]"
click at [399, 229] on span "Update" at bounding box center [400, 232] width 19 height 6
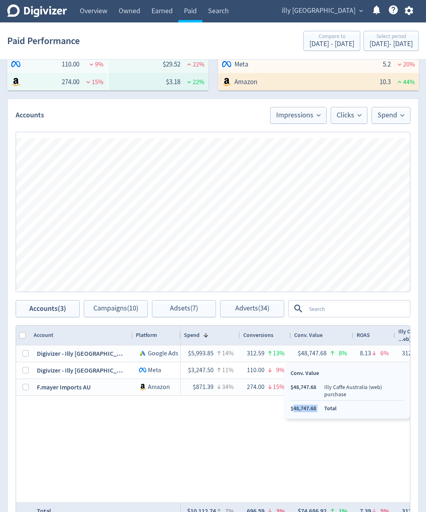
drag, startPoint x: 320, startPoint y: 401, endPoint x: 293, endPoint y: 403, distance: 26.9
click at [293, 403] on ul "$48,747.68 Illy Caffe Australia (web) purchase $48,747.68 Total" at bounding box center [347, 397] width 113 height 29
drag, startPoint x: 316, startPoint y: 401, endPoint x: 293, endPoint y: 401, distance: 23.6
click at [293, 401] on ul "$48,747.68 Illy Caffe Australia (web) purchase $48,747.68 Total" at bounding box center [347, 396] width 113 height 29
copy li "48,747.68"
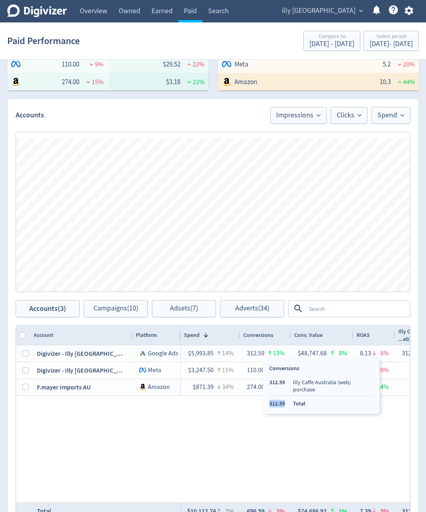
drag, startPoint x: 286, startPoint y: 397, endPoint x: 270, endPoint y: 398, distance: 16.0
click at [270, 398] on ul "312.59 Illy Caffe Australia (web) purchase 312.59 Total" at bounding box center [321, 393] width 104 height 29
copy li "312.59"
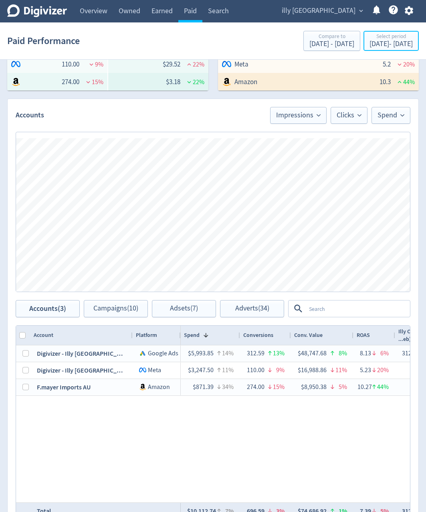
click at [369, 40] on div "Select period" at bounding box center [390, 37] width 43 height 7
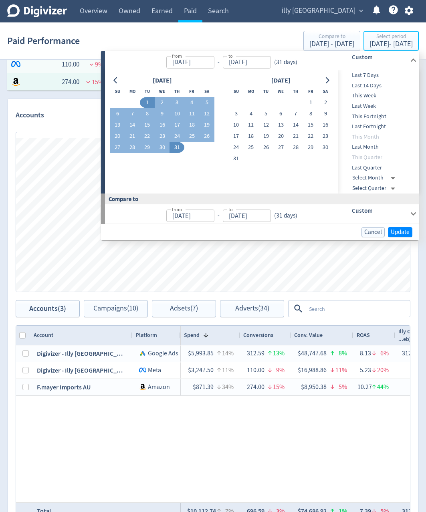
type input "[DATE]"
click at [306, 107] on button "1" at bounding box center [310, 102] width 15 height 11
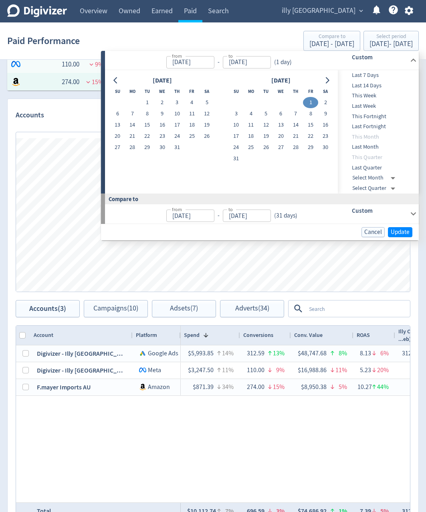
type input "[DATE]"
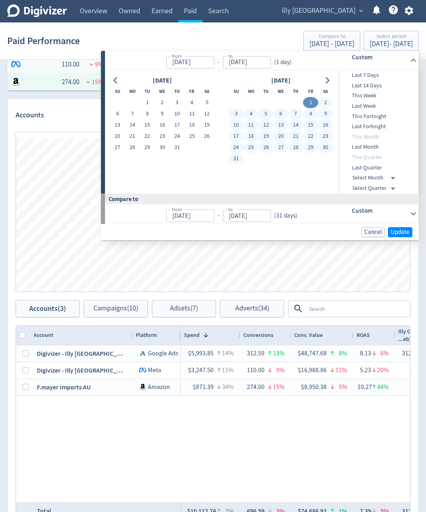
click at [237, 159] on button "31" at bounding box center [236, 158] width 15 height 11
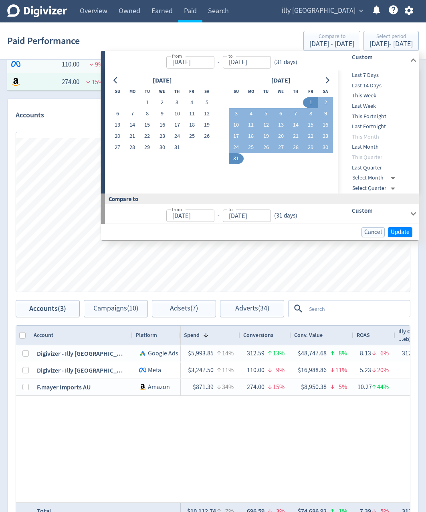
type input "[DATE]"
click at [400, 233] on span "Update" at bounding box center [400, 232] width 19 height 6
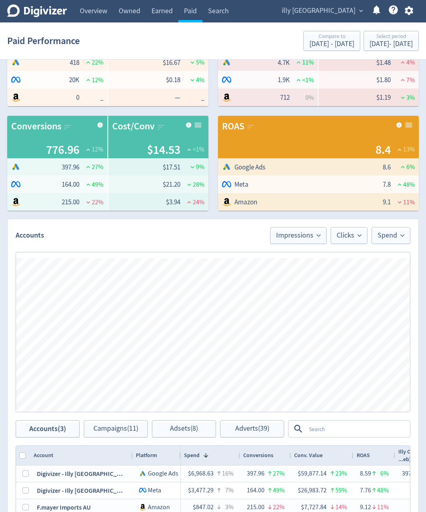
scroll to position [361, 0]
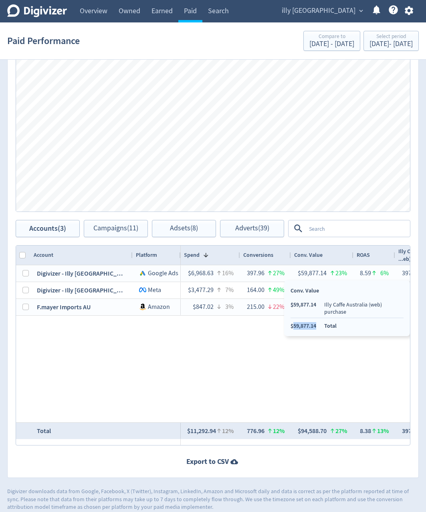
drag, startPoint x: 315, startPoint y: 320, endPoint x: 294, endPoint y: 321, distance: 21.3
click at [294, 322] on li "$59,877.14" at bounding box center [304, 326] width 26 height 8
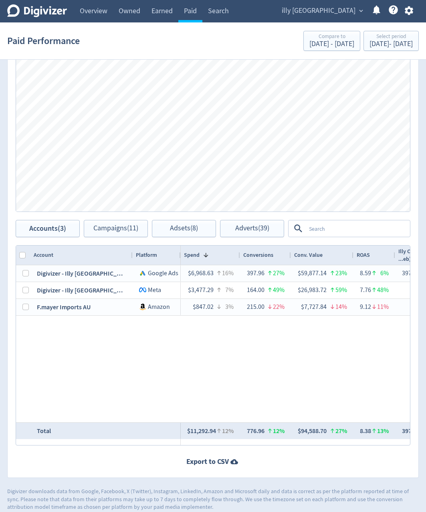
copy li "59,877.14"
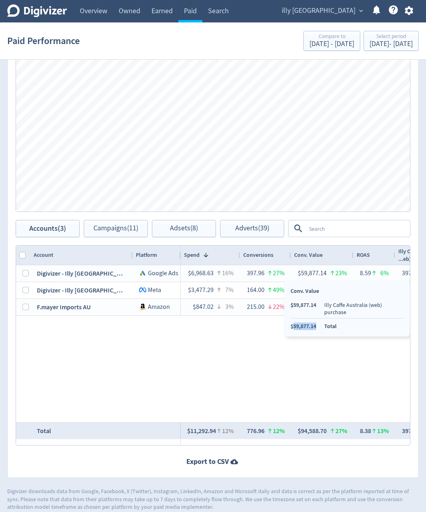
copy li "59,877.14"
drag, startPoint x: 317, startPoint y: 320, endPoint x: 294, endPoint y: 320, distance: 22.8
click at [294, 323] on li "$59,877.14" at bounding box center [304, 327] width 26 height 8
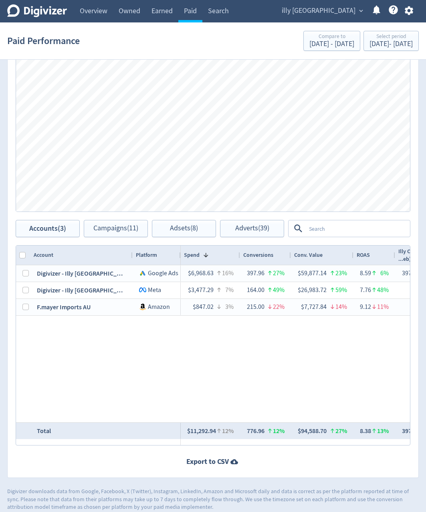
copy li "397.96"
drag, startPoint x: 293, startPoint y: 320, endPoint x: 276, endPoint y: 319, distance: 17.2
click at [276, 319] on ul "397.96 Illy Caffe Australia (web) purchase 397.96 Total" at bounding box center [327, 315] width 104 height 29
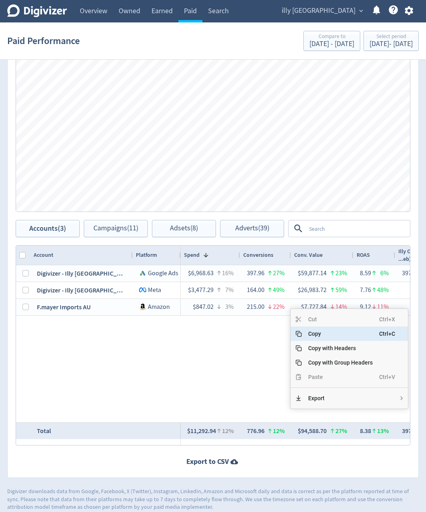
click at [338, 333] on span "Copy" at bounding box center [340, 334] width 77 height 14
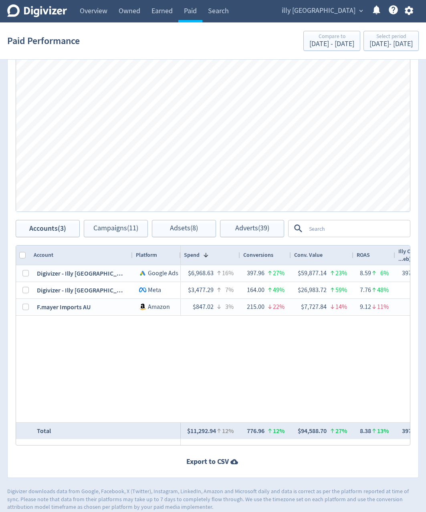
click at [353, 349] on div "$6,968.63 16% 397.96 27% $59,877.14 23% 8.59 6% 397.96 27% $59,877.14 23% $3,47…" at bounding box center [295, 343] width 229 height 157
click at [393, 45] on div "[DATE] - [DATE]" at bounding box center [390, 43] width 43 height 7
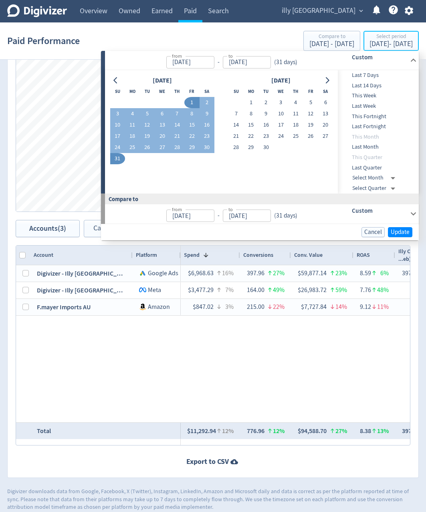
type input "[DATE]"
click at [115, 79] on icon "Go to previous month" at bounding box center [115, 80] width 4 height 6
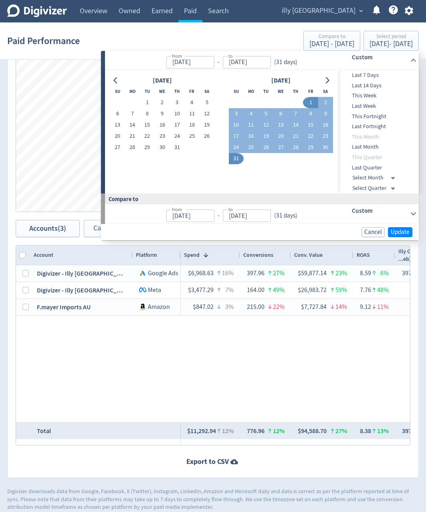
click at [148, 104] on button "1" at bounding box center [147, 102] width 15 height 11
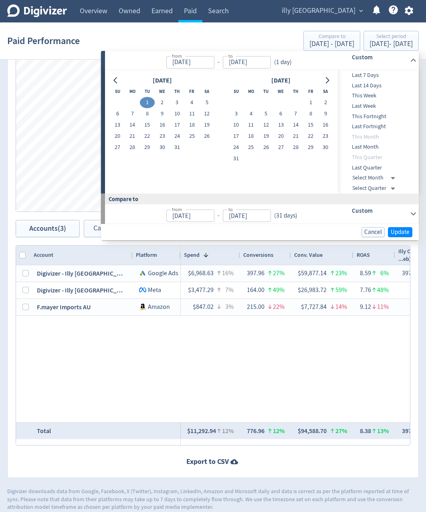
type input "[DATE]"
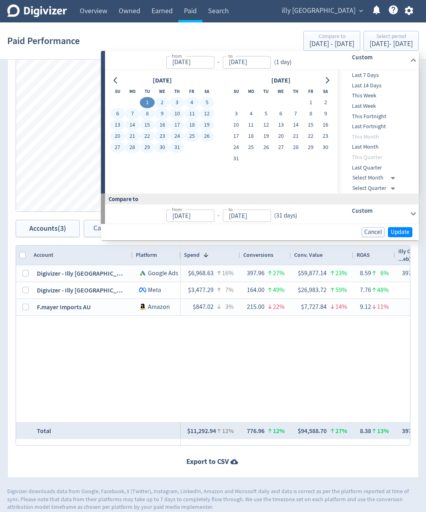
drag, startPoint x: 176, startPoint y: 148, endPoint x: 190, endPoint y: 155, distance: 15.6
click at [176, 148] on button "31" at bounding box center [176, 147] width 15 height 11
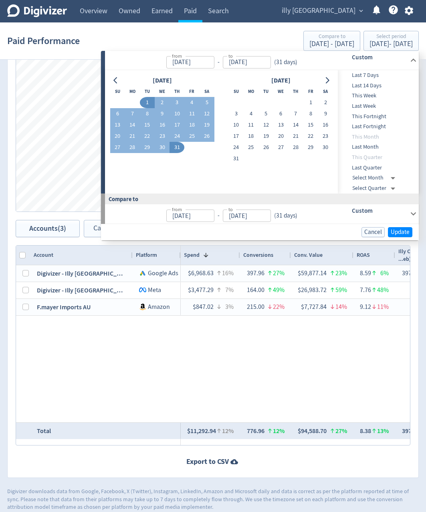
type input "[DATE]"
click at [403, 234] on span "Update" at bounding box center [400, 232] width 19 height 6
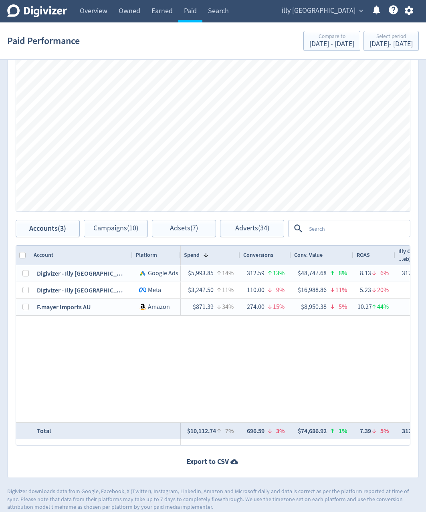
click at [313, 377] on div "$5,993.85 14% 312.59 13% $48,747.68 8% 8.13 6% 312.59 13% $48,747.68 8% $3,247.…" at bounding box center [295, 343] width 229 height 157
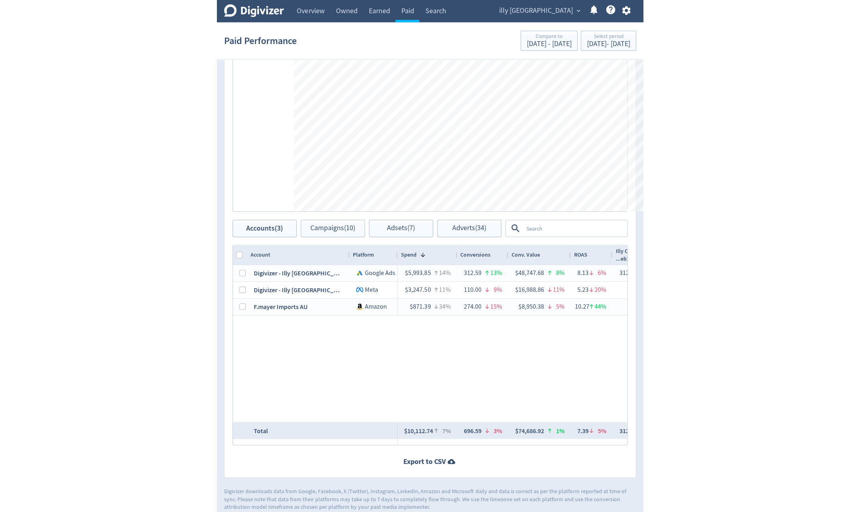
scroll to position [256, 0]
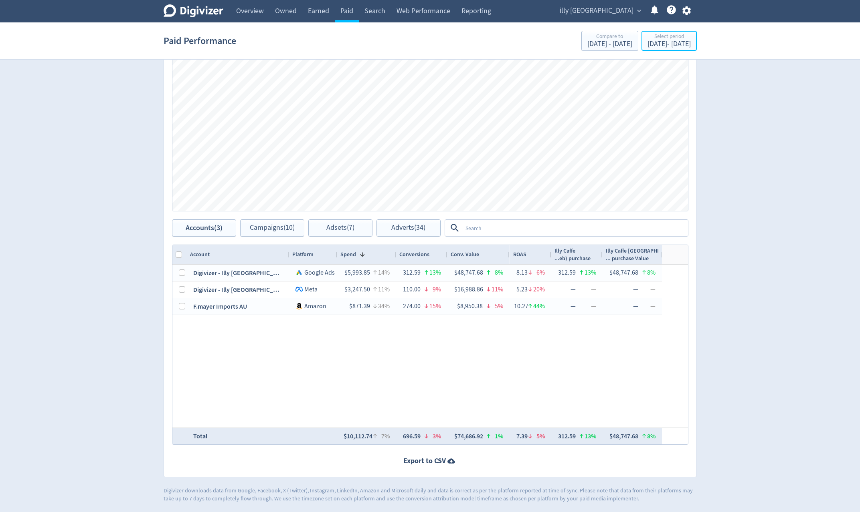
click at [671, 46] on div "[DATE] - [DATE]" at bounding box center [668, 43] width 43 height 7
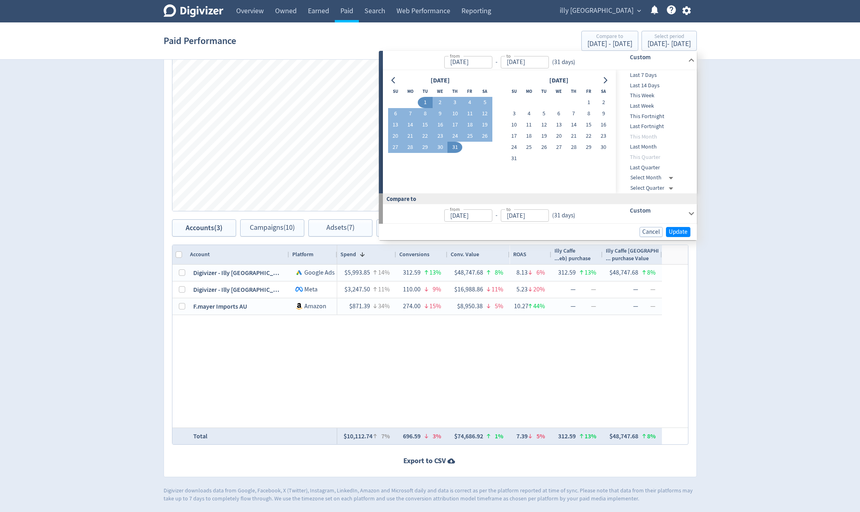
click at [514, 157] on button "31" at bounding box center [513, 158] width 15 height 11
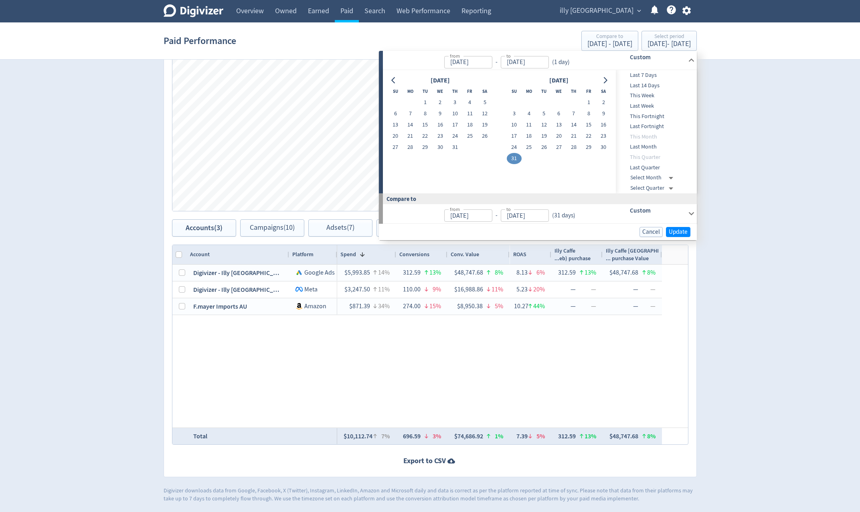
type input "[DATE]"
click at [395, 78] on icon "Go to previous month" at bounding box center [393, 80] width 6 height 6
click at [395, 79] on icon "Go to previous month" at bounding box center [393, 80] width 6 height 6
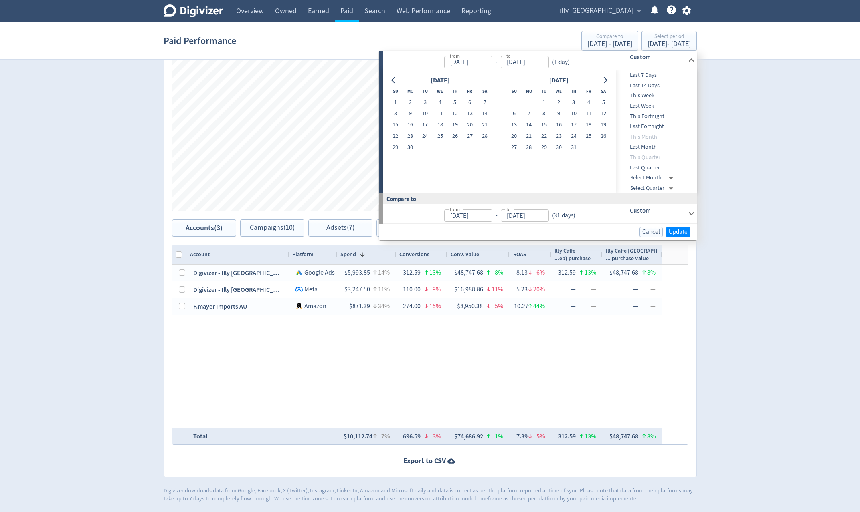
click at [396, 81] on icon "Go to previous month" at bounding box center [393, 80] width 6 height 6
click at [394, 79] on icon "Go to previous month" at bounding box center [393, 80] width 6 height 6
click at [444, 101] on button "1" at bounding box center [439, 102] width 15 height 11
type input "[DATE]"
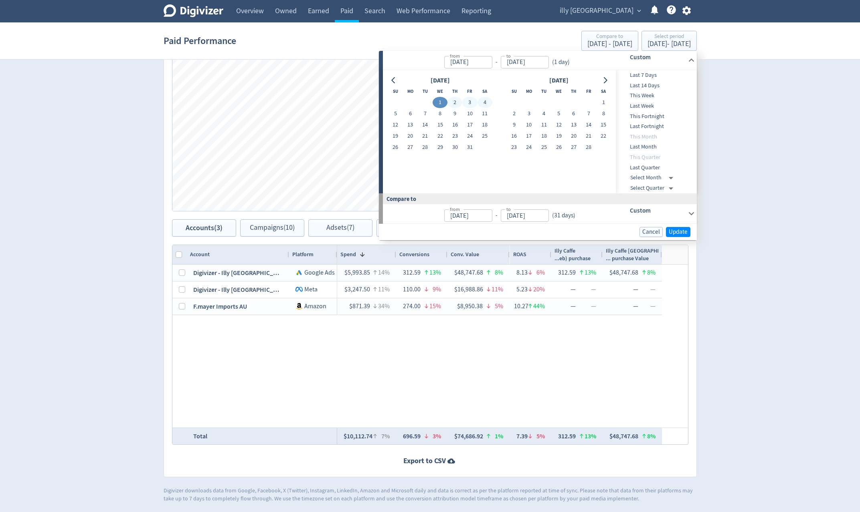
click at [605, 84] on button "Go to next month" at bounding box center [605, 80] width 12 height 11
click at [604, 85] on button "Go to next month" at bounding box center [605, 80] width 12 height 11
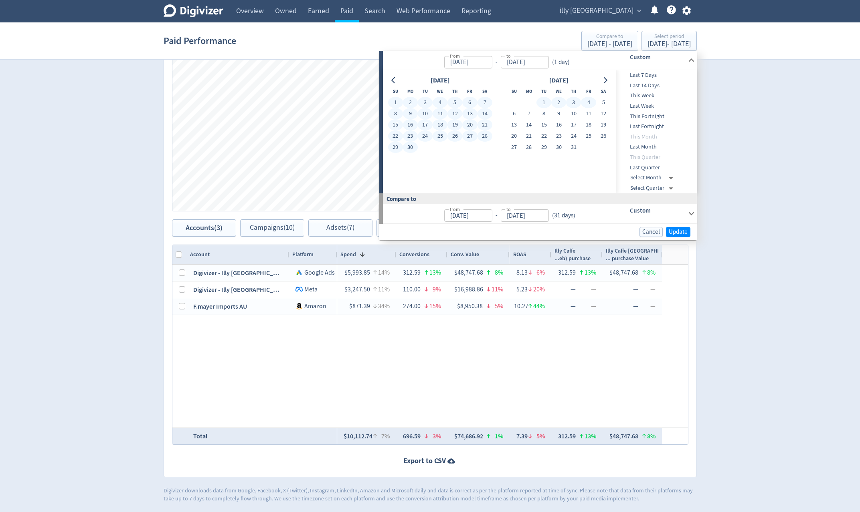
drag, startPoint x: 602, startPoint y: 82, endPoint x: 600, endPoint y: 87, distance: 5.2
click at [602, 81] on icon "Go to next month" at bounding box center [604, 80] width 6 height 6
drag, startPoint x: 517, startPoint y: 157, endPoint x: 577, endPoint y: 182, distance: 65.6
click at [516, 157] on button "31" at bounding box center [513, 158] width 15 height 11
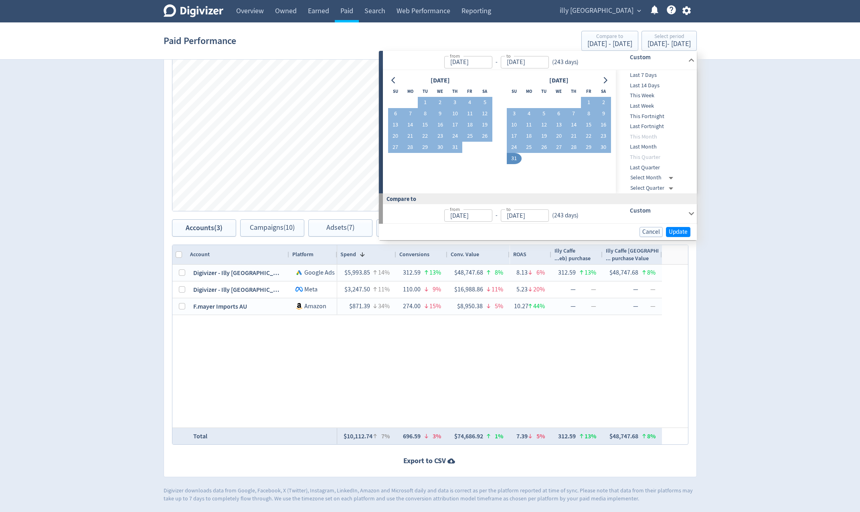
type input "[DATE]"
click at [686, 235] on span "Update" at bounding box center [677, 232] width 19 height 6
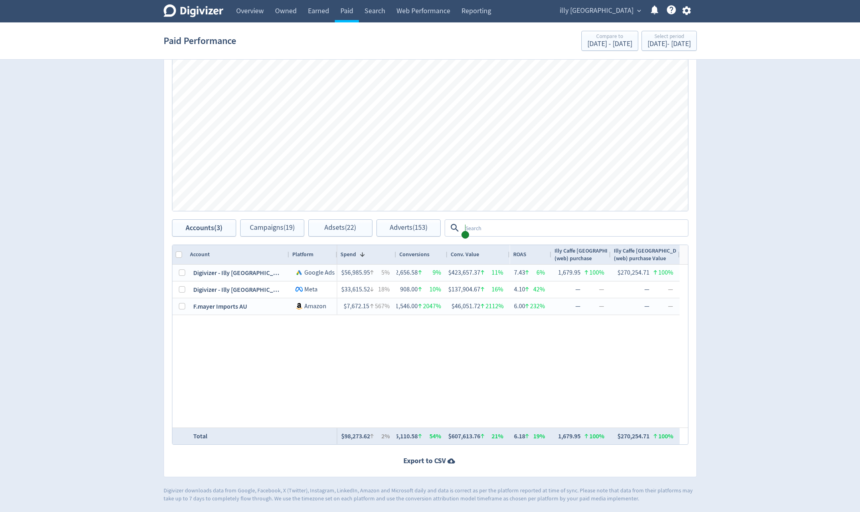
scroll to position [256, 0]
click at [664, 44] on div "[DATE] - [DATE]" at bounding box center [668, 43] width 43 height 7
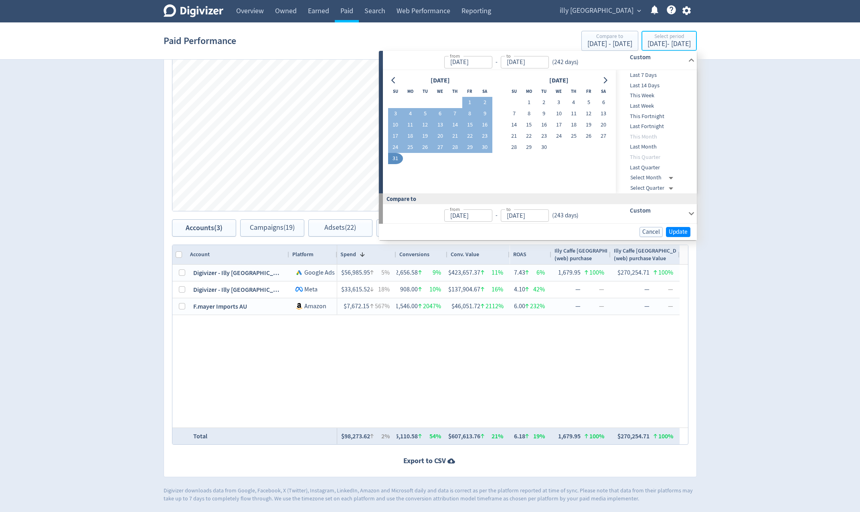
type input "[DATE]"
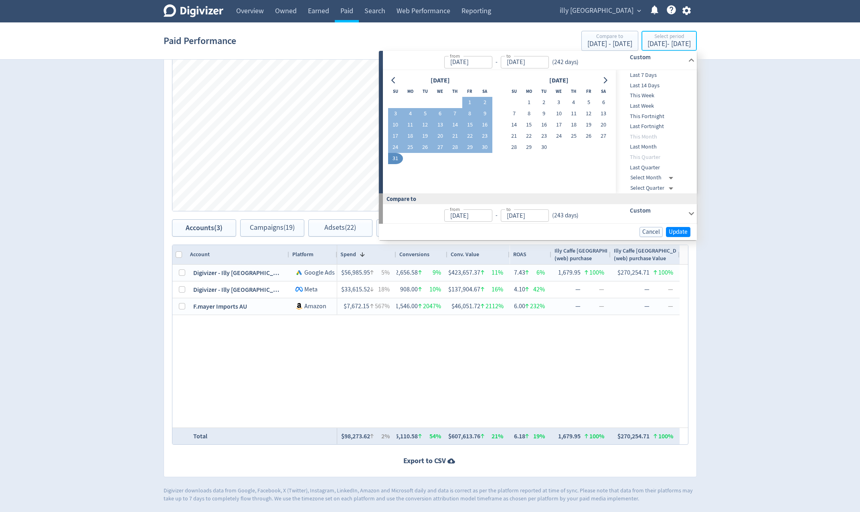
type input "[DATE]"
click at [809, 233] on div "Digivizer Logo Mark Digivizer Logo Overview Owned Earned Paid Search Web Perfor…" at bounding box center [430, 123] width 860 height 759
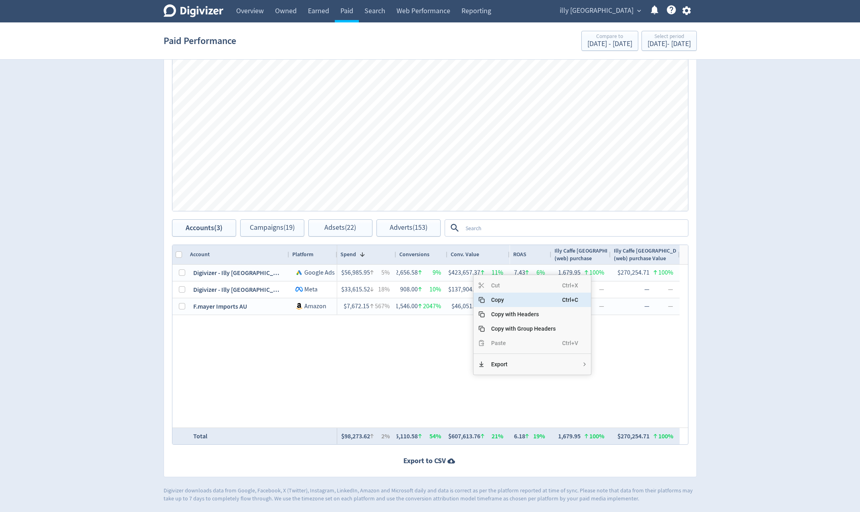
click at [525, 301] on span "Copy" at bounding box center [522, 300] width 77 height 14
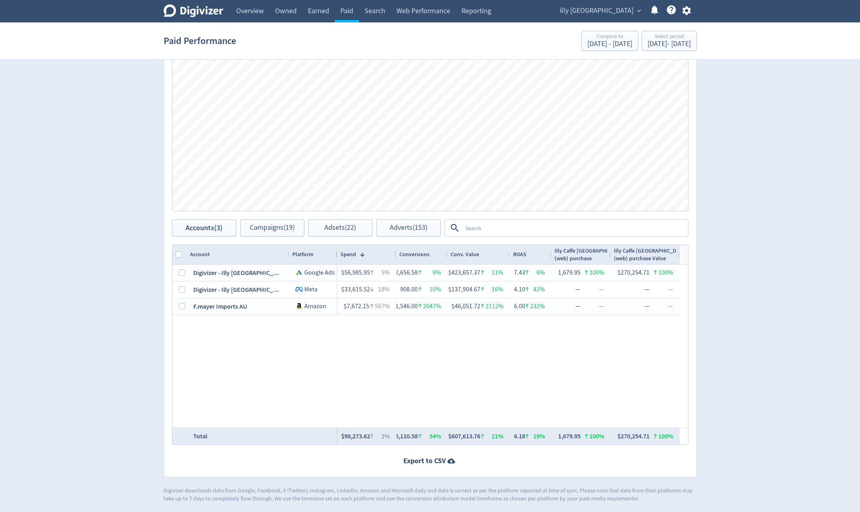
click at [248, 10] on link "Overview" at bounding box center [249, 11] width 39 height 22
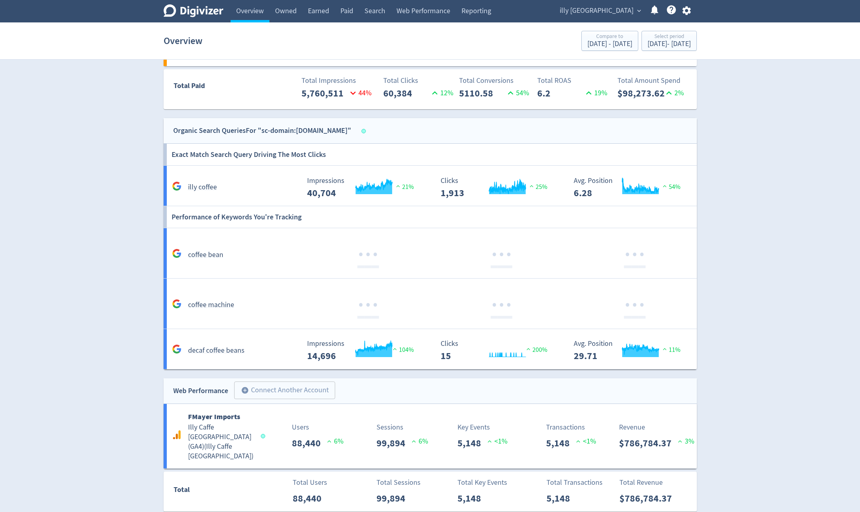
scroll to position [579, 0]
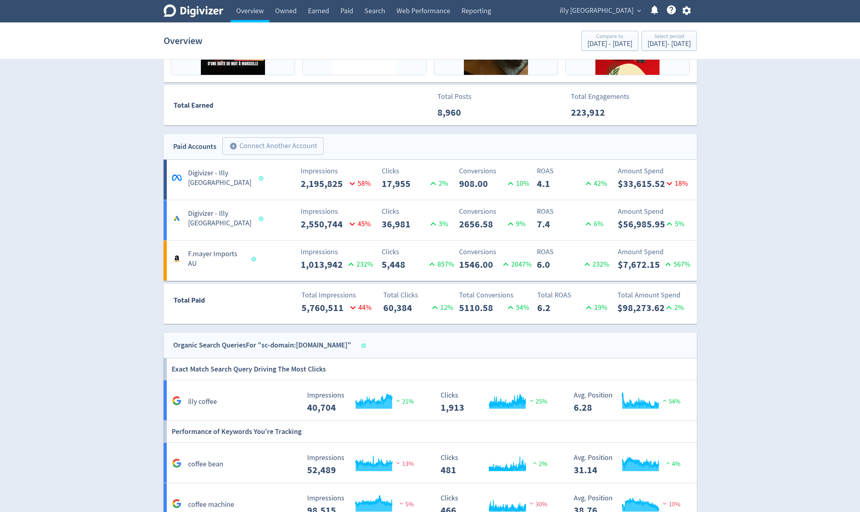
scroll to position [238, 0]
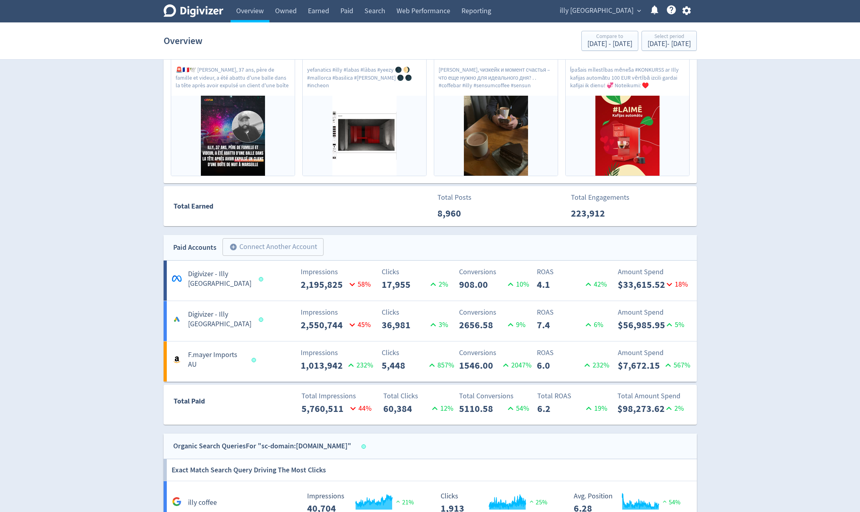
click at [812, 207] on div "Digivizer Logo Mark Digivizer Logo Overview Owned Earned Paid Search Web Perfor…" at bounding box center [430, 297] width 860 height 1071
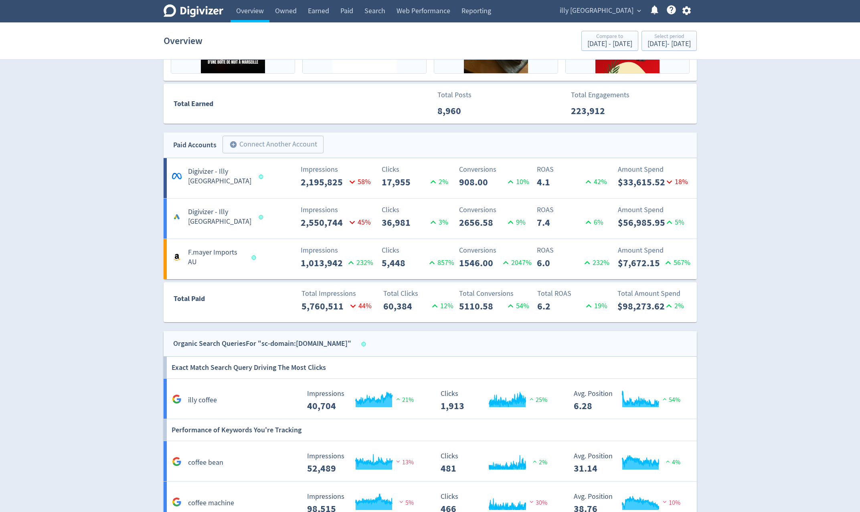
scroll to position [401, 0]
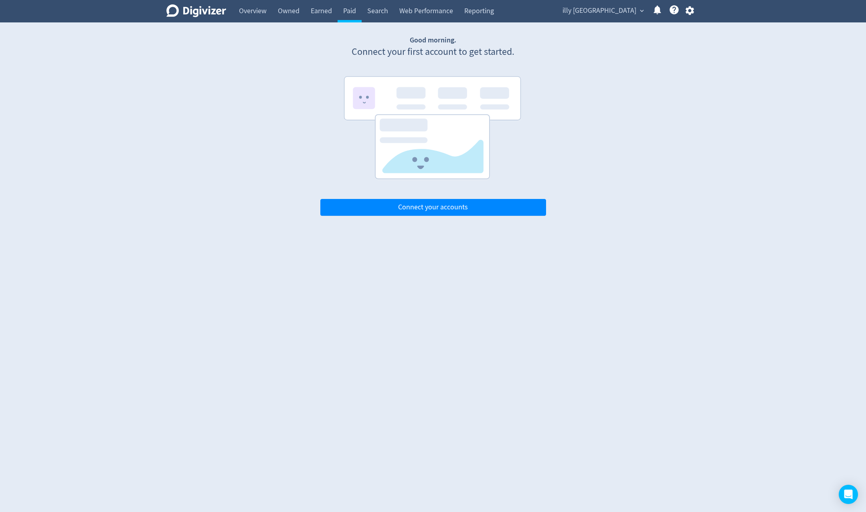
click at [247, 12] on link "Overview" at bounding box center [252, 11] width 39 height 22
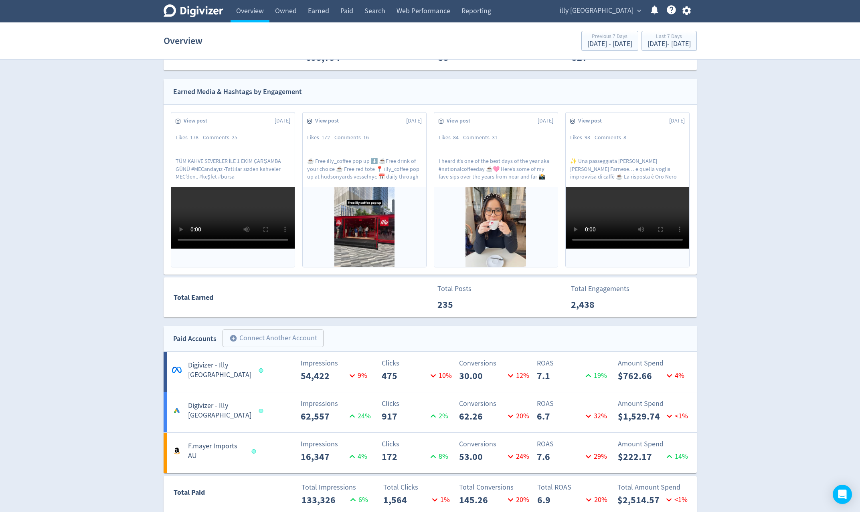
scroll to position [280, 0]
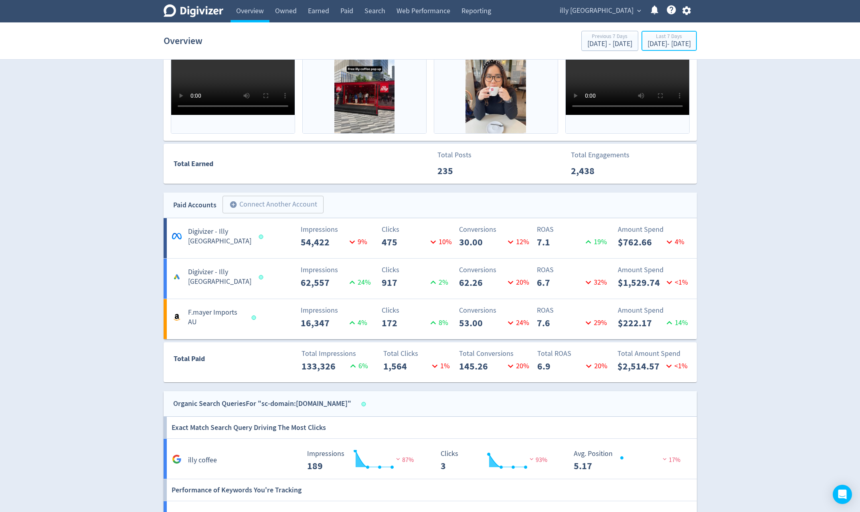
click at [675, 45] on div "Sep 24, 2025 - Sep 30, 2025" at bounding box center [668, 43] width 43 height 7
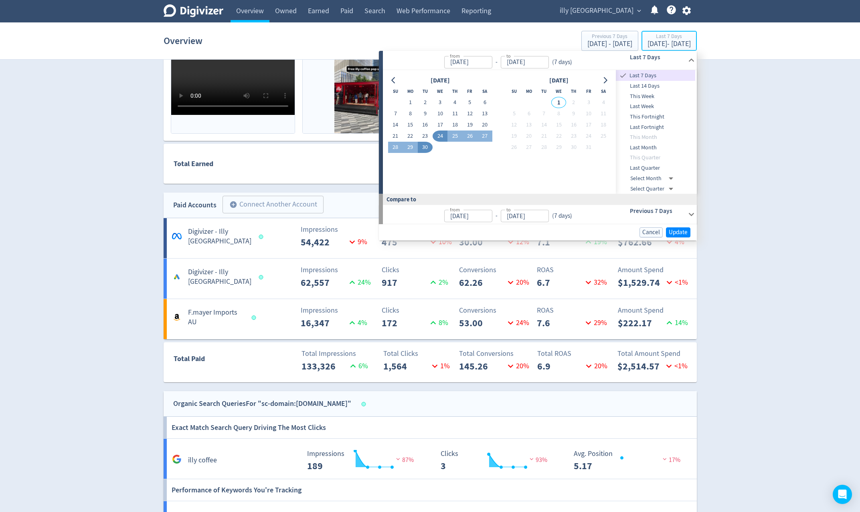
type input "Sep 24, 2025"
type input "[DATE]"
click at [761, 172] on div "Digivizer Logo Mark Digivizer Logo Overview Owned Earned Paid Search Web Perfor…" at bounding box center [430, 255] width 860 height 1071
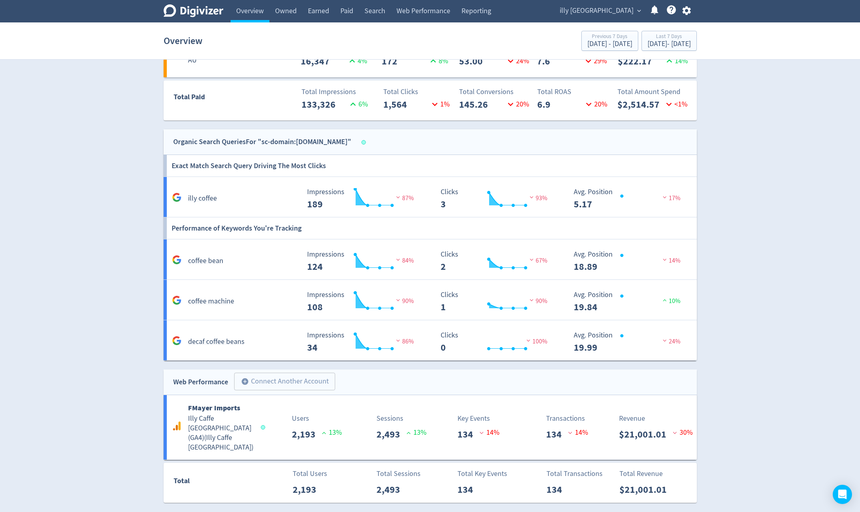
scroll to position [519, 0]
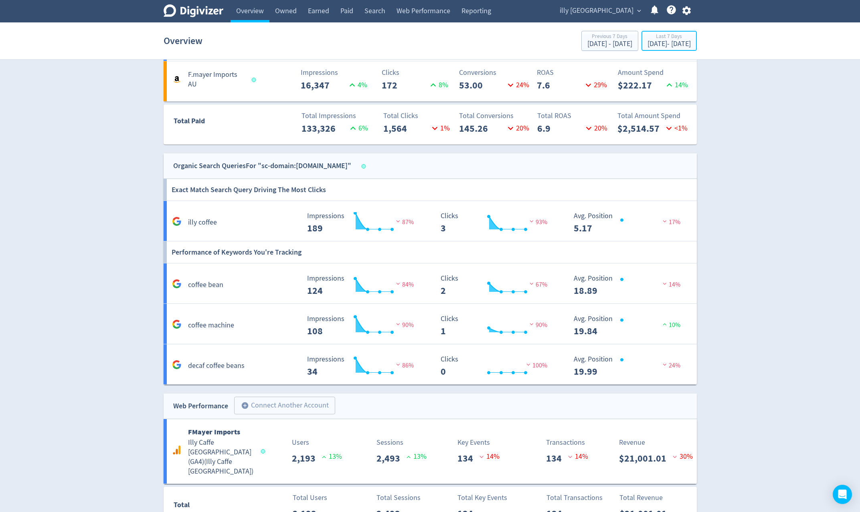
click at [648, 37] on div "Last 7 Days" at bounding box center [668, 37] width 43 height 7
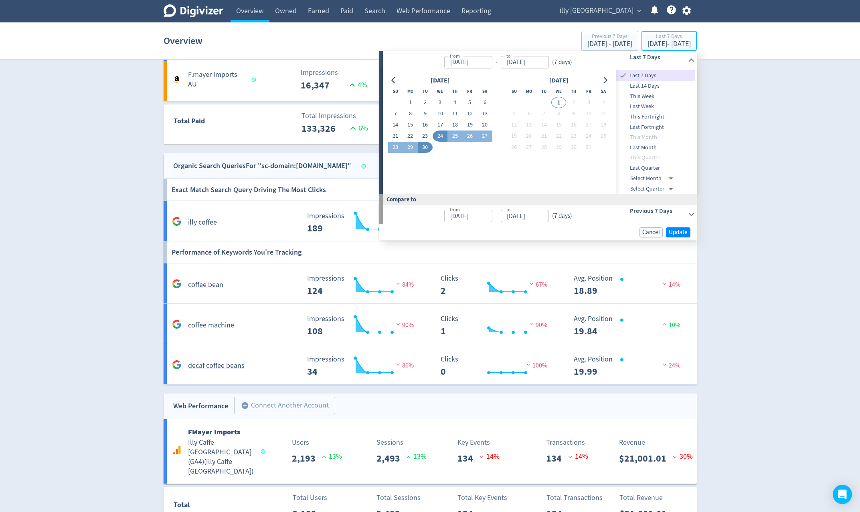
type input "Sep 24, 2025"
type input "[DATE]"
click at [392, 77] on icon "Go to previous month" at bounding box center [393, 80] width 6 height 6
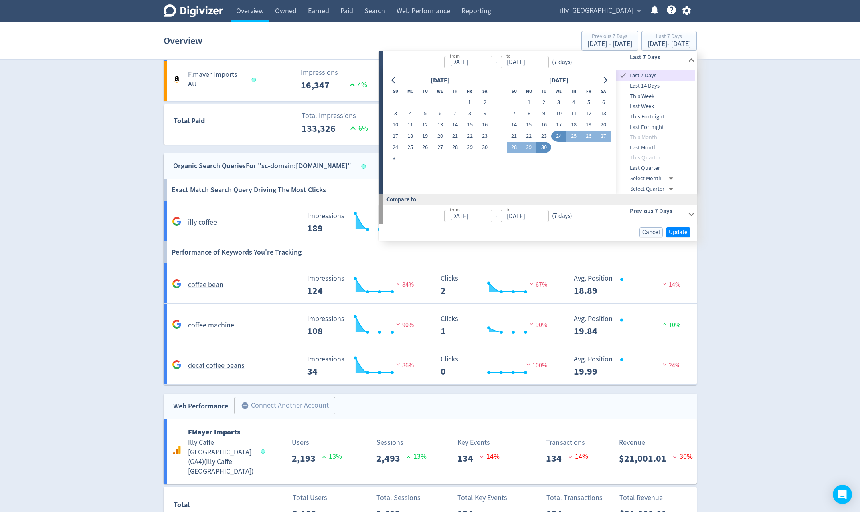
click at [392, 79] on icon "Go to previous month" at bounding box center [393, 80] width 6 height 6
click at [393, 81] on icon "Go to previous month" at bounding box center [393, 80] width 6 height 6
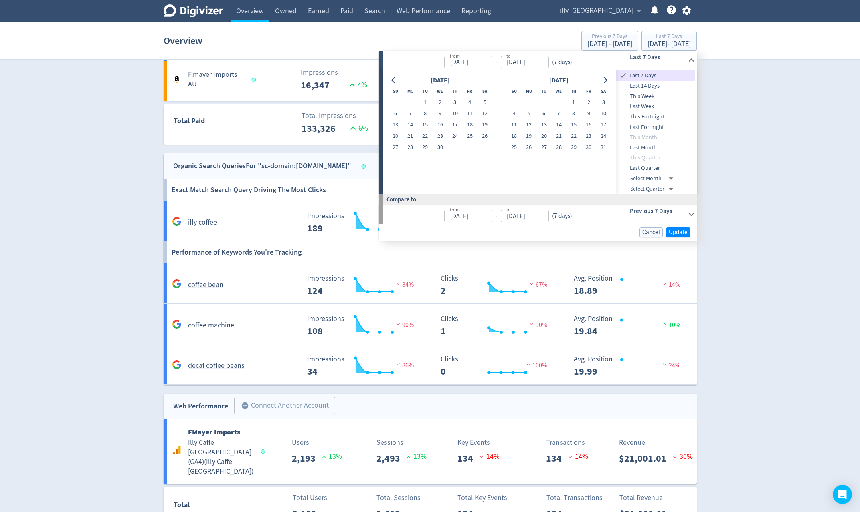
click at [393, 81] on icon "Go to previous month" at bounding box center [393, 80] width 6 height 6
click at [394, 81] on icon "Go to previous month" at bounding box center [393, 80] width 6 height 6
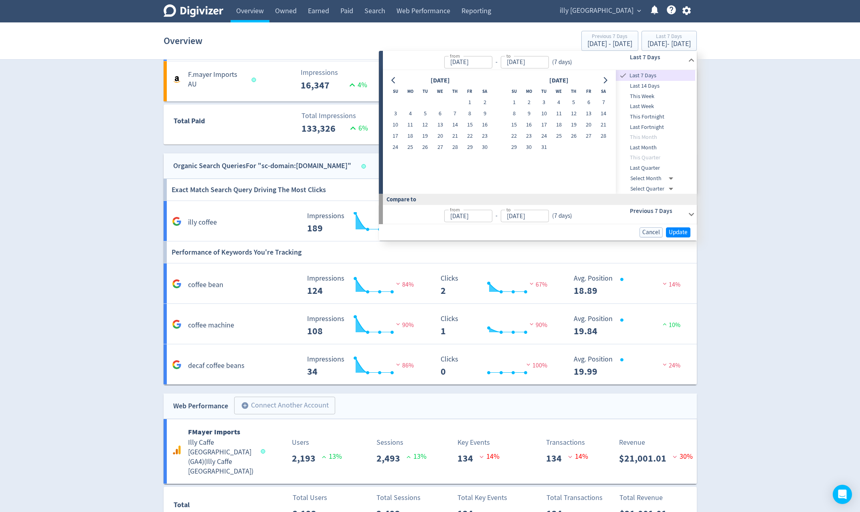
click at [394, 81] on icon "Go to previous month" at bounding box center [393, 80] width 6 height 6
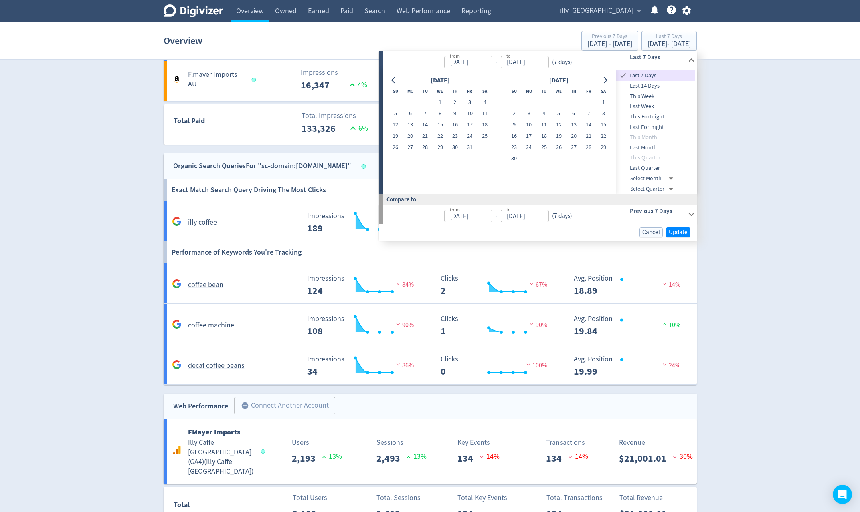
click at [394, 81] on icon "Go to previous month" at bounding box center [393, 80] width 6 height 6
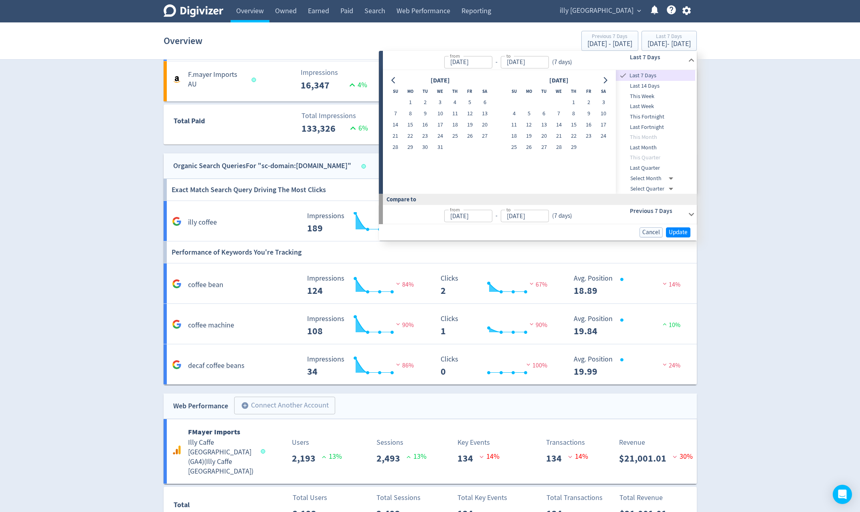
click at [394, 81] on icon "Go to previous month" at bounding box center [393, 80] width 6 height 6
click at [395, 83] on icon "Go to previous month" at bounding box center [393, 80] width 6 height 6
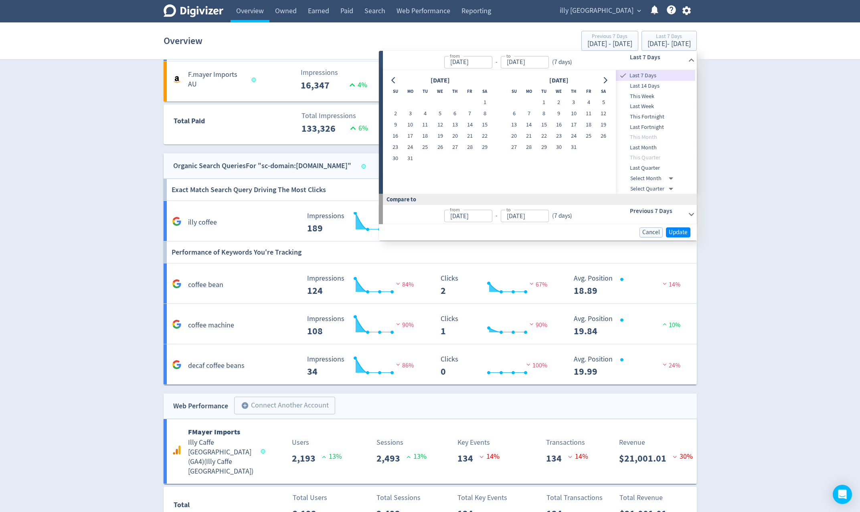
click at [395, 83] on icon "Go to previous month" at bounding box center [393, 80] width 6 height 6
click at [391, 81] on icon "Go to previous month" at bounding box center [393, 80] width 6 height 6
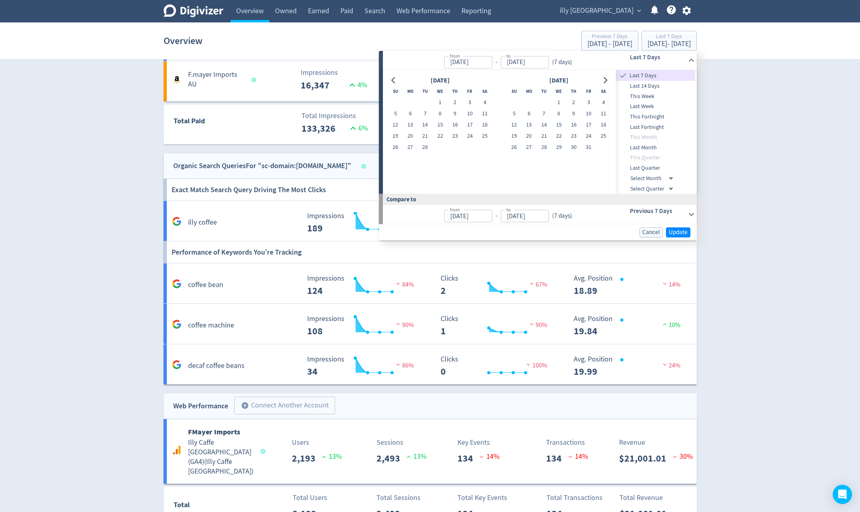
click at [395, 80] on icon "Go to previous month" at bounding box center [393, 80] width 6 height 6
click at [398, 101] on button "1" at bounding box center [395, 102] width 15 height 11
type input "Jan 01, 2023"
click at [604, 82] on icon "Go to next month" at bounding box center [604, 80] width 6 height 6
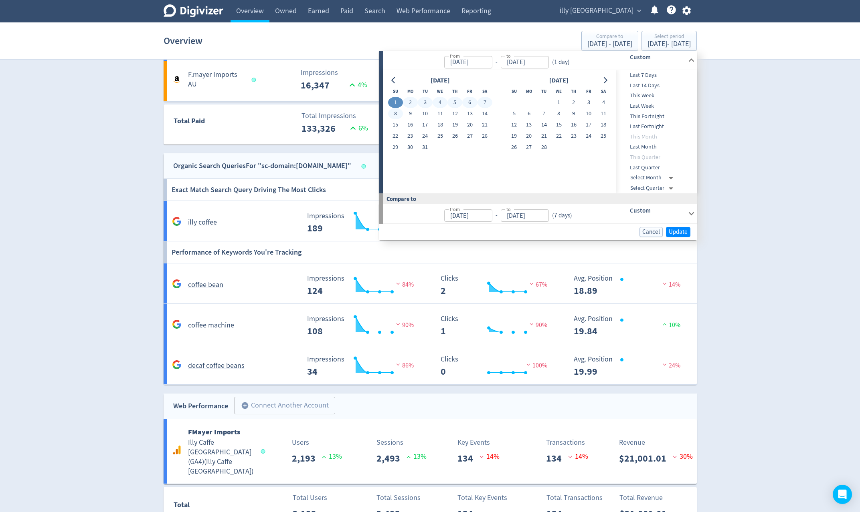
click at [604, 82] on icon "Go to next month" at bounding box center [604, 80] width 6 height 6
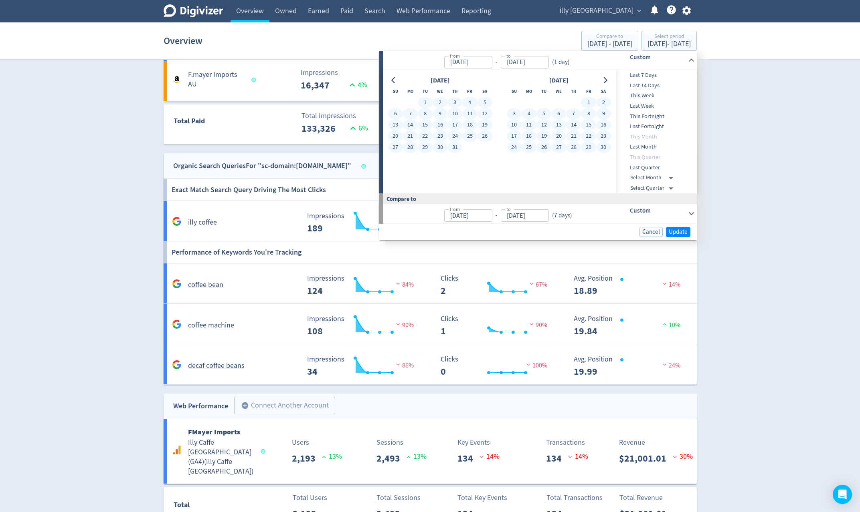
click at [605, 146] on button "30" at bounding box center [603, 147] width 15 height 11
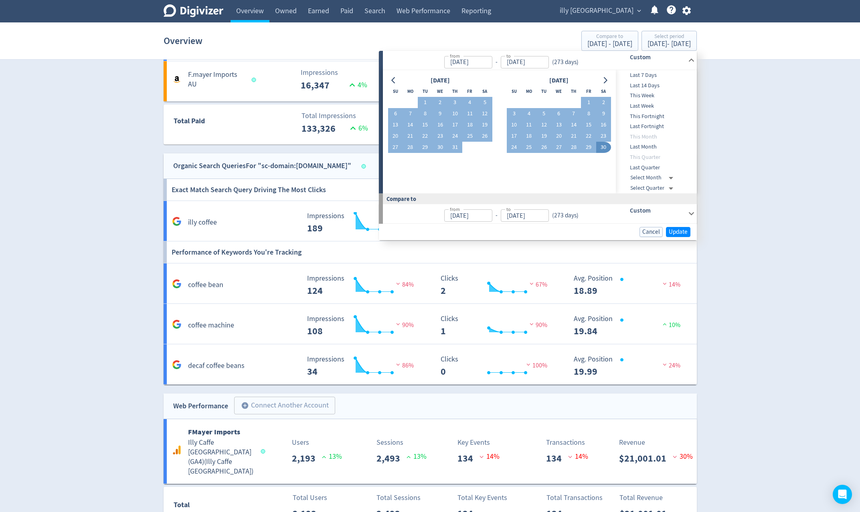
type input "Sep 30, 2023"
type input "Apr 03, 2022"
type input "Dec 31, 2022"
click at [683, 233] on span "Update" at bounding box center [677, 232] width 19 height 6
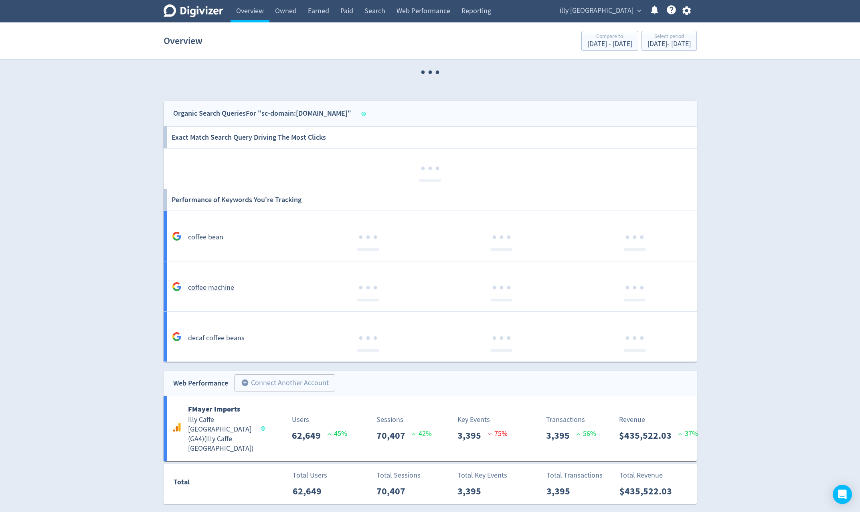
scroll to position [494, 0]
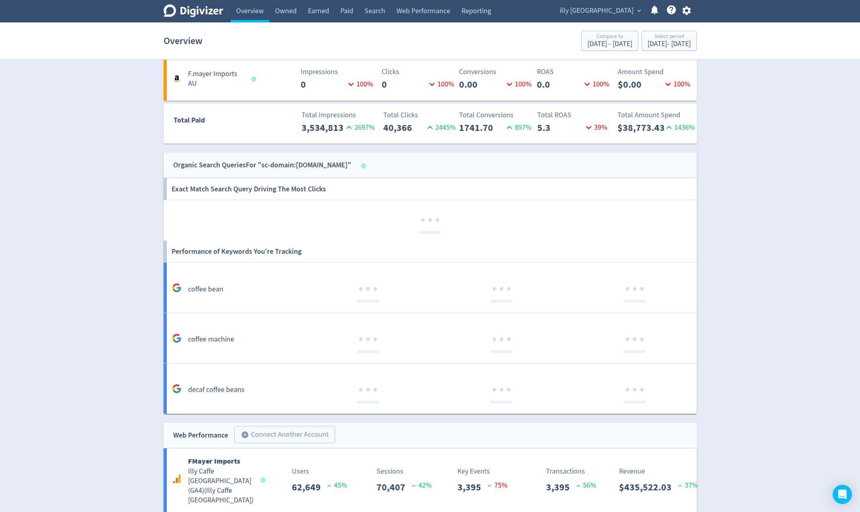
click at [351, 13] on link "Paid" at bounding box center [347, 11] width 24 height 22
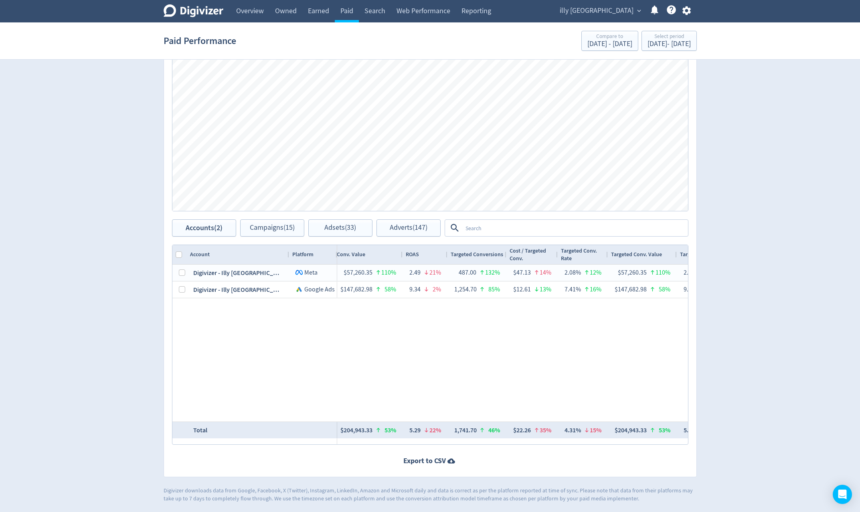
click at [806, 297] on div "Digivizer Logo Mark Digivizer Logo Overview Owned Earned Paid Search Web Perfor…" at bounding box center [430, 123] width 860 height 759
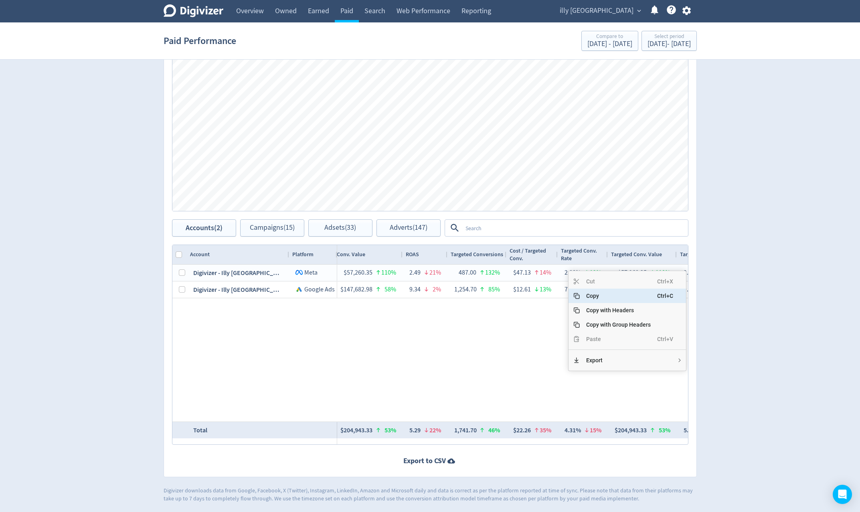
click at [605, 295] on span "Copy" at bounding box center [617, 296] width 77 height 14
